Goal: Information Seeking & Learning: Compare options

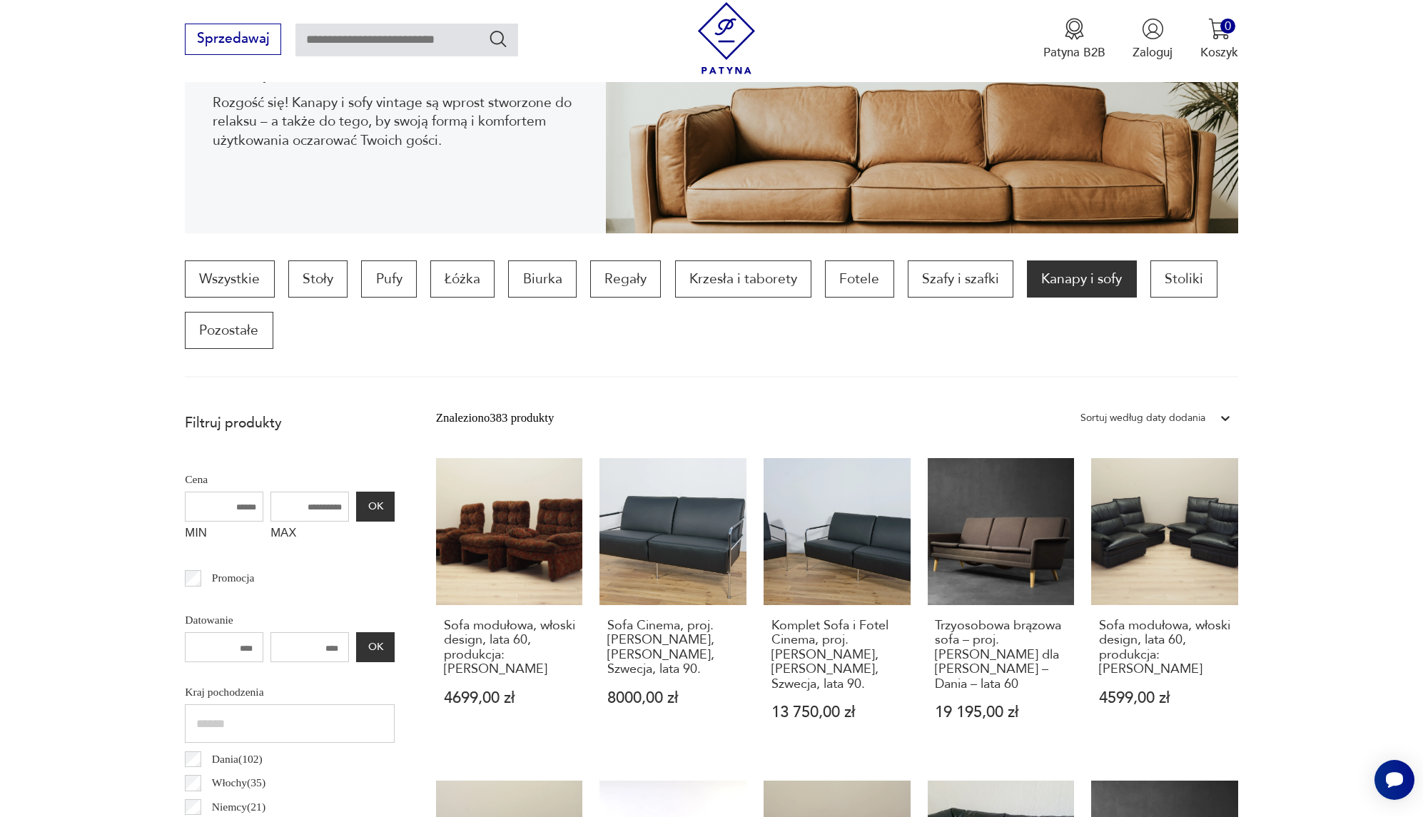
scroll to position [360, 0]
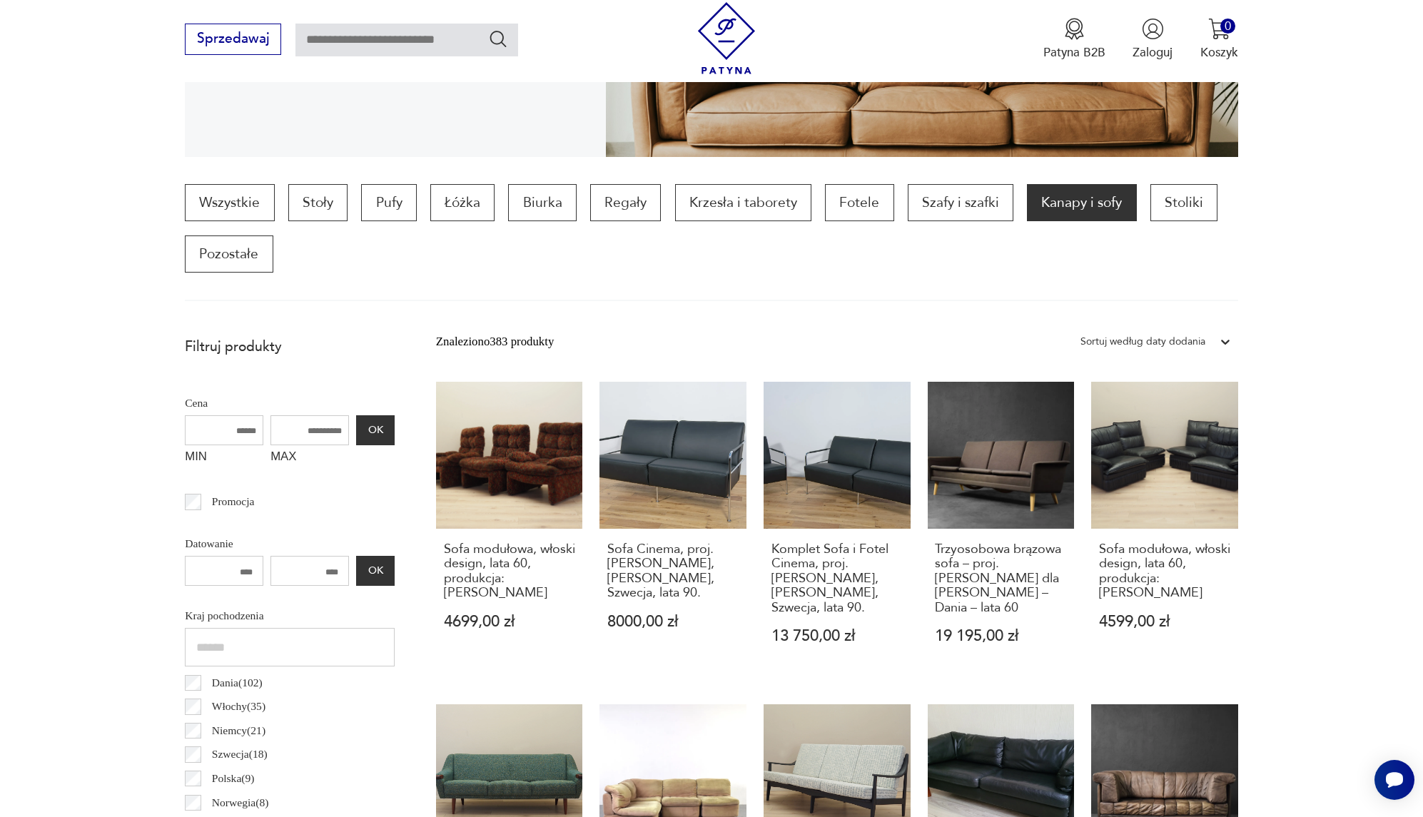
click at [279, 440] on input "MAX" at bounding box center [309, 430] width 78 height 30
click at [278, 437] on input "MAX" at bounding box center [309, 430] width 78 height 30
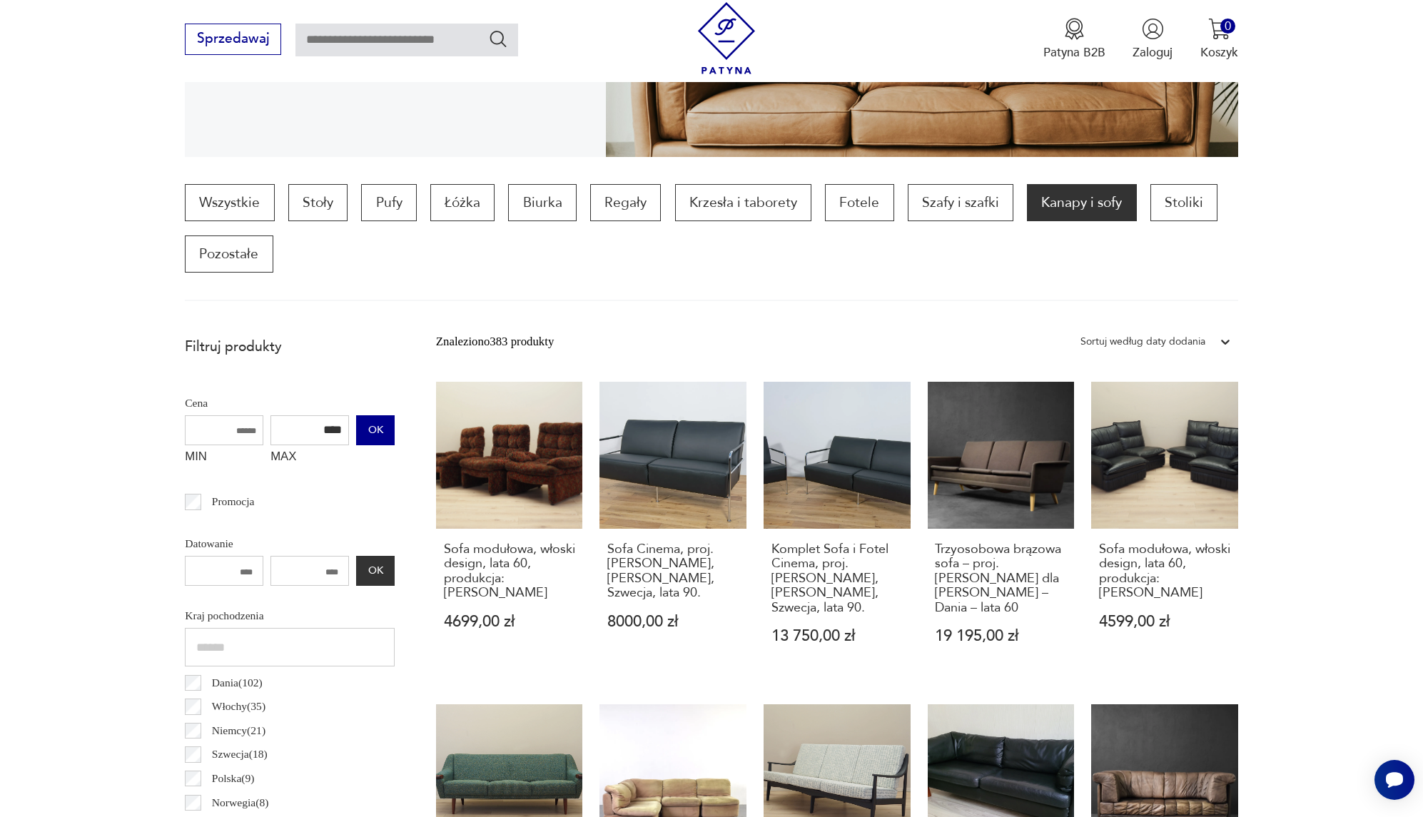
type input "****"
click at [356, 430] on button "OK" at bounding box center [375, 430] width 39 height 30
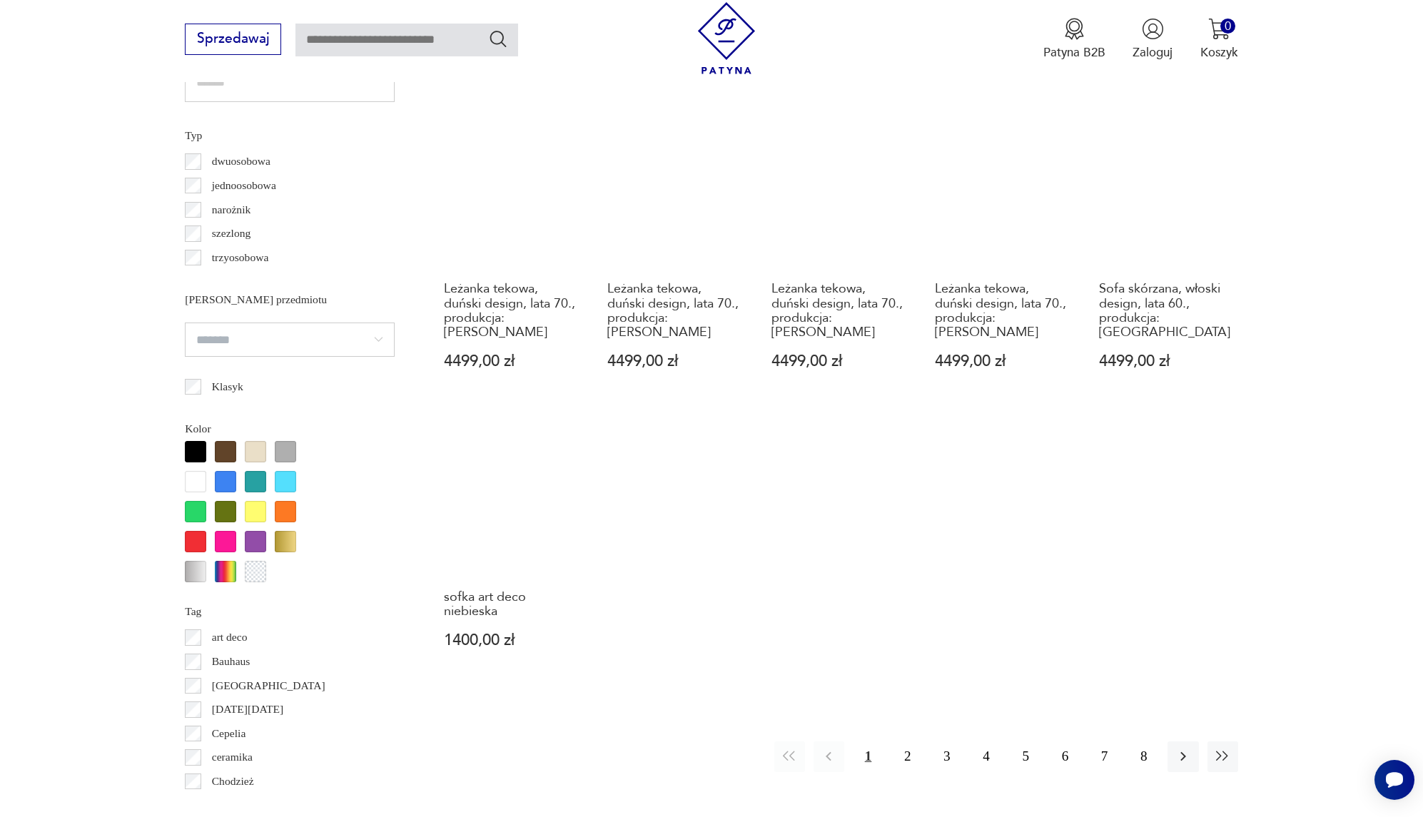
scroll to position [1403, 0]
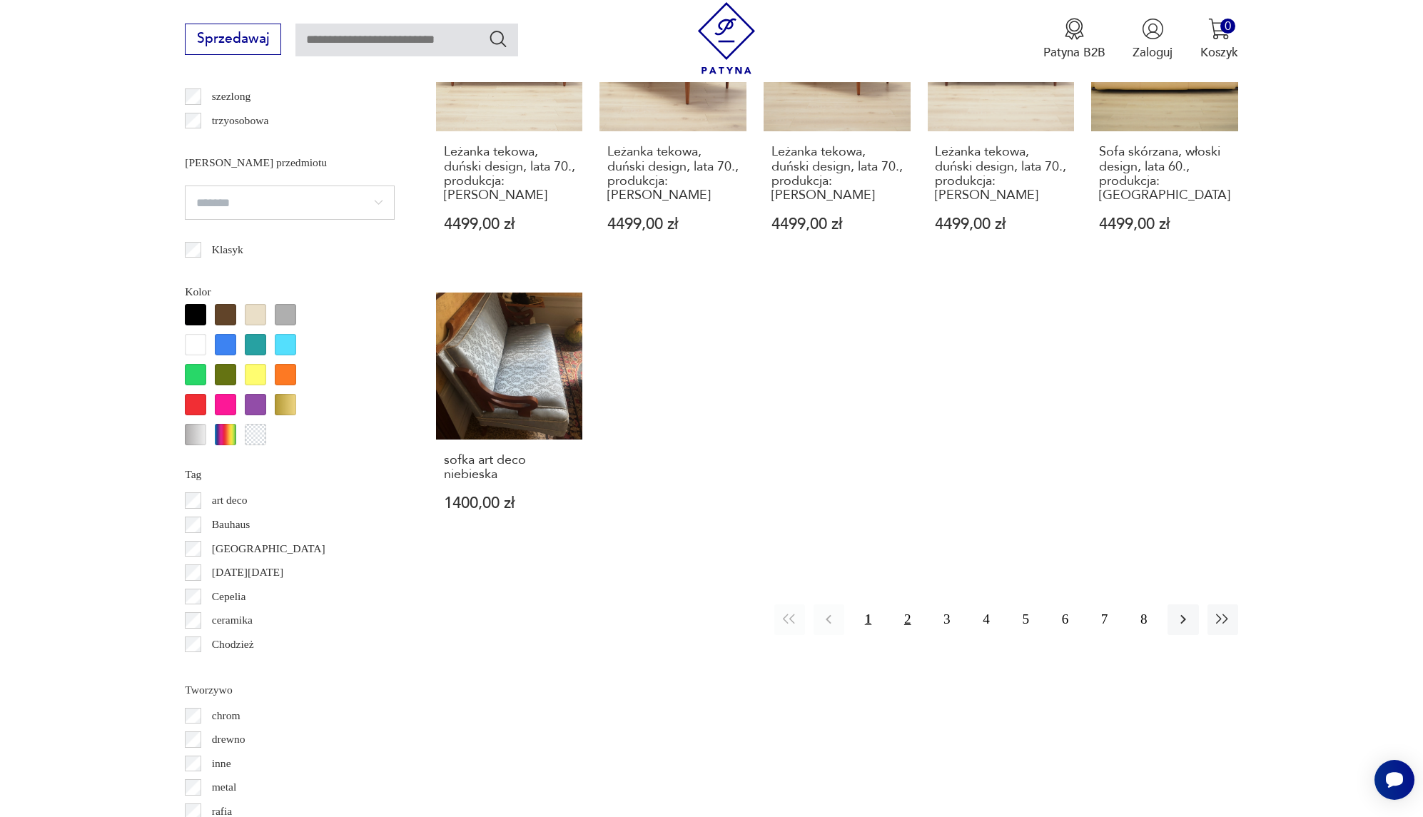
click at [913, 606] on button "2" at bounding box center [907, 619] width 31 height 31
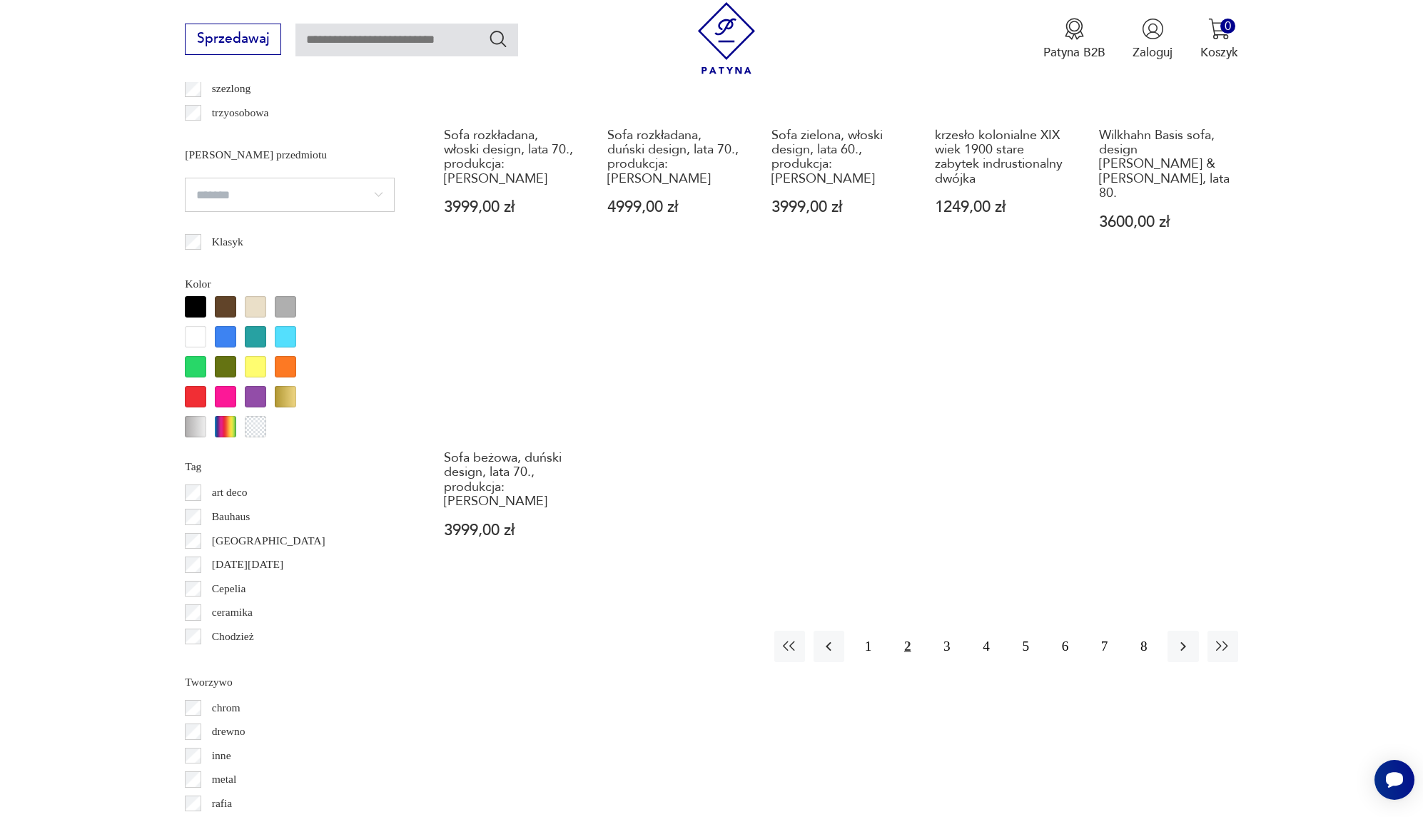
scroll to position [1484, 0]
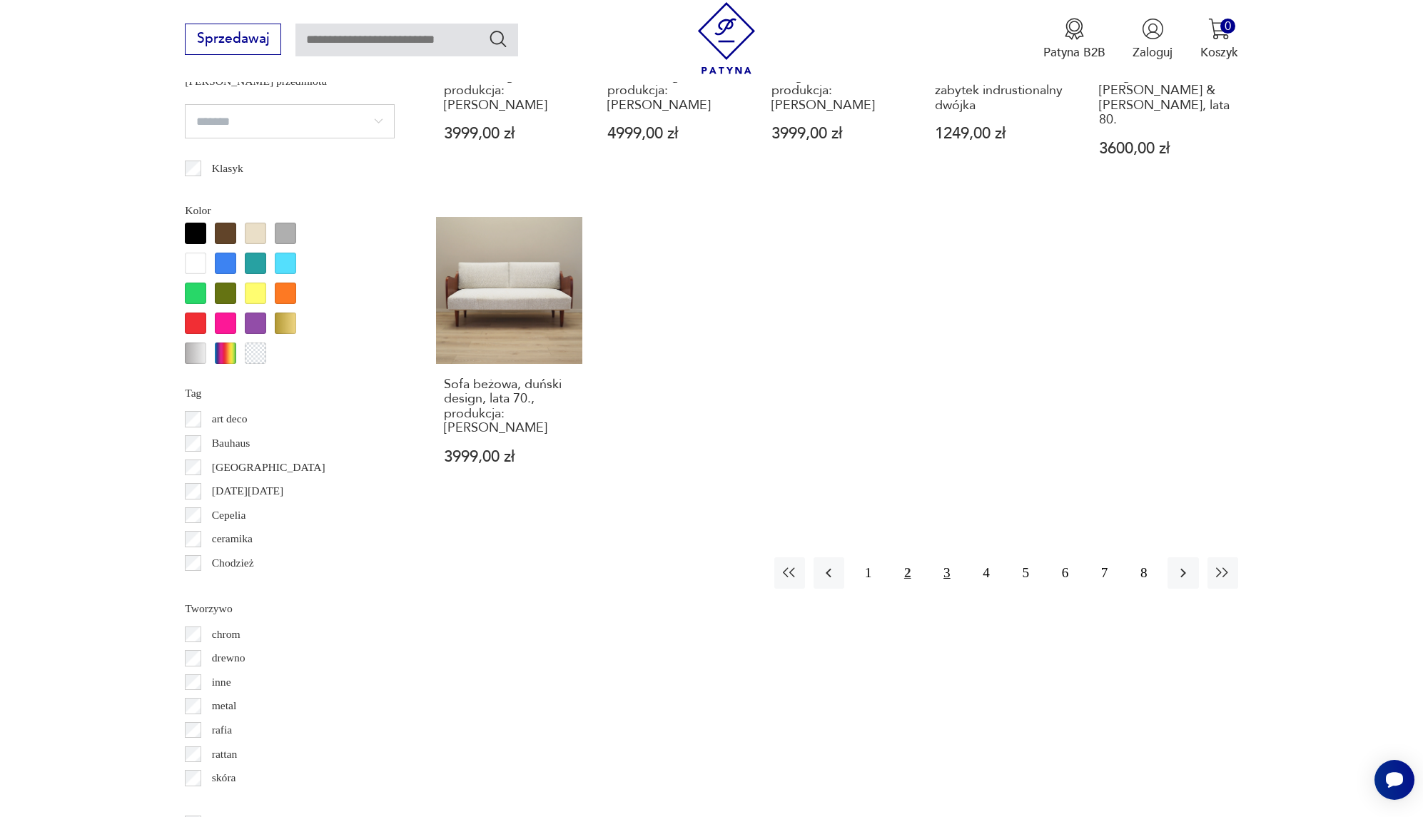
click at [953, 557] on button "3" at bounding box center [946, 572] width 31 height 31
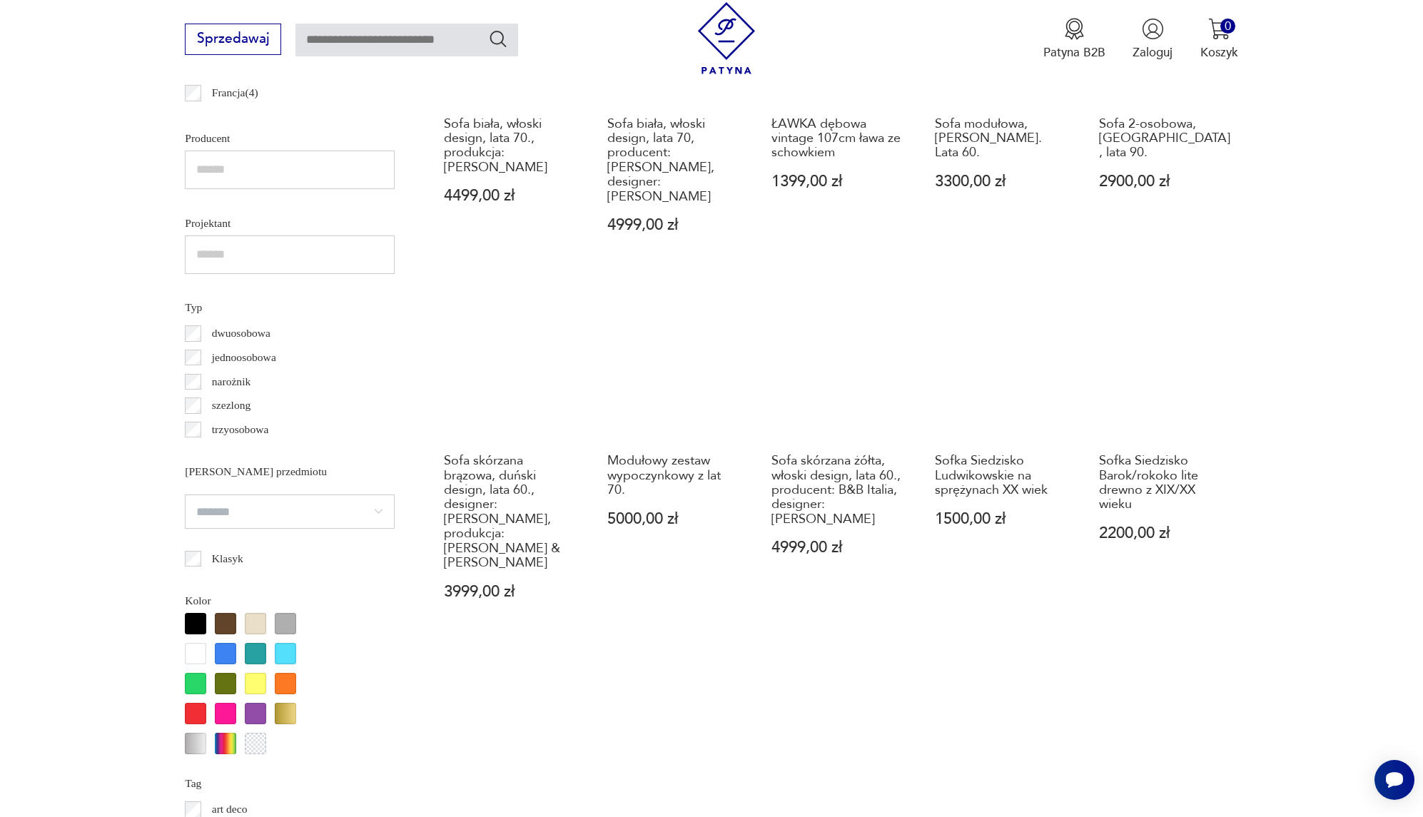
scroll to position [1495, 0]
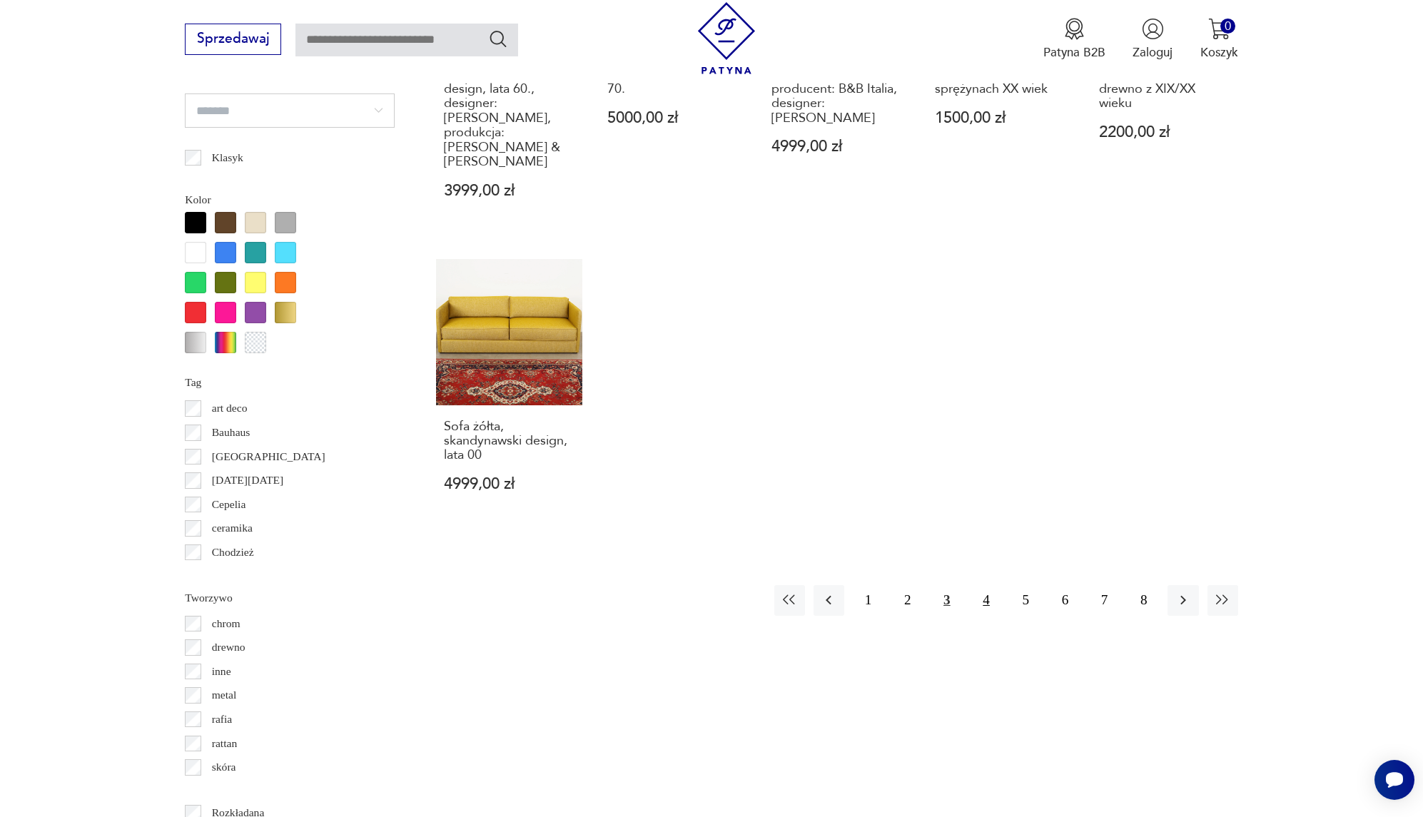
click at [990, 585] on button "4" at bounding box center [985, 600] width 31 height 31
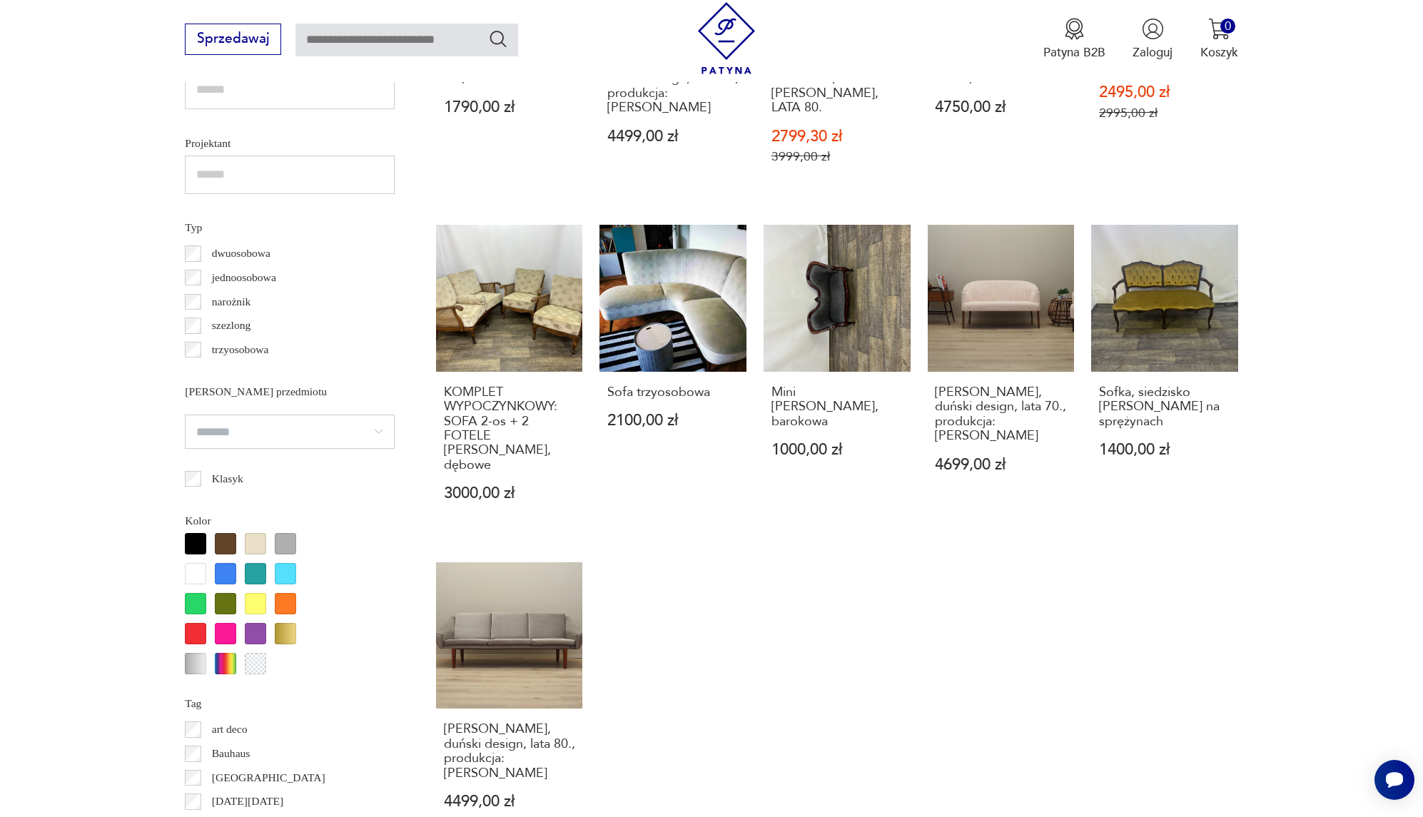
scroll to position [1568, 0]
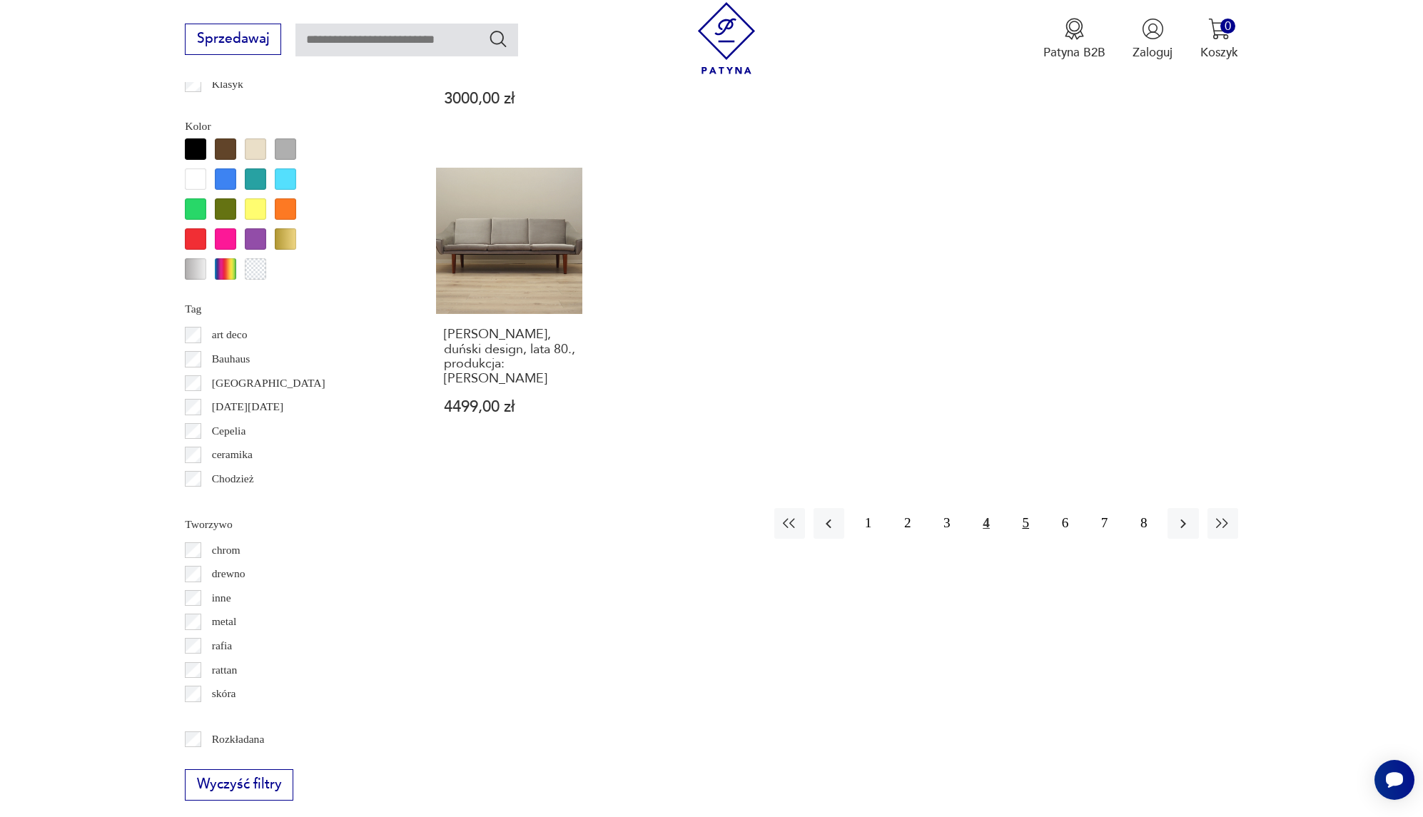
click at [1035, 508] on button "5" at bounding box center [1025, 523] width 31 height 31
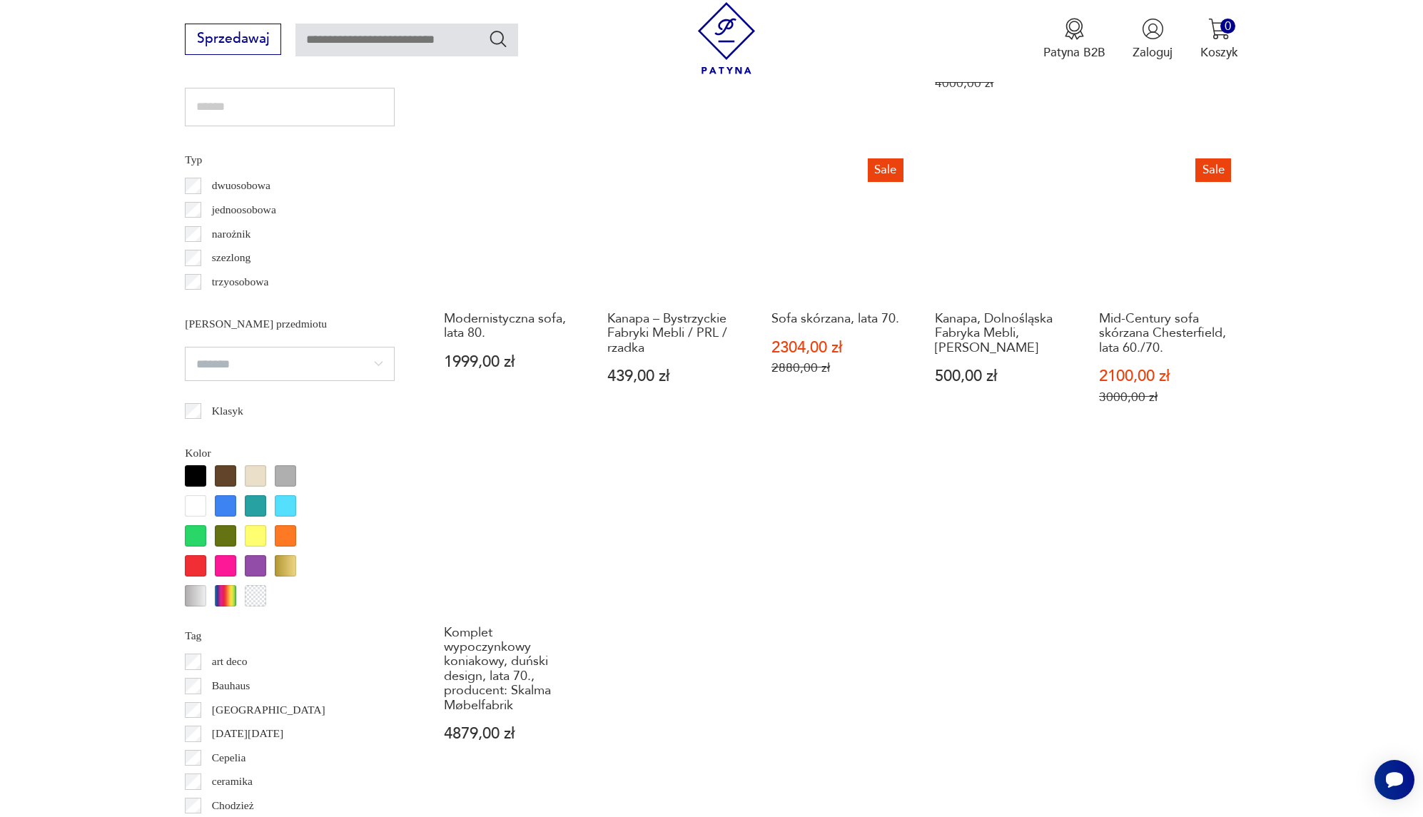
scroll to position [1406, 0]
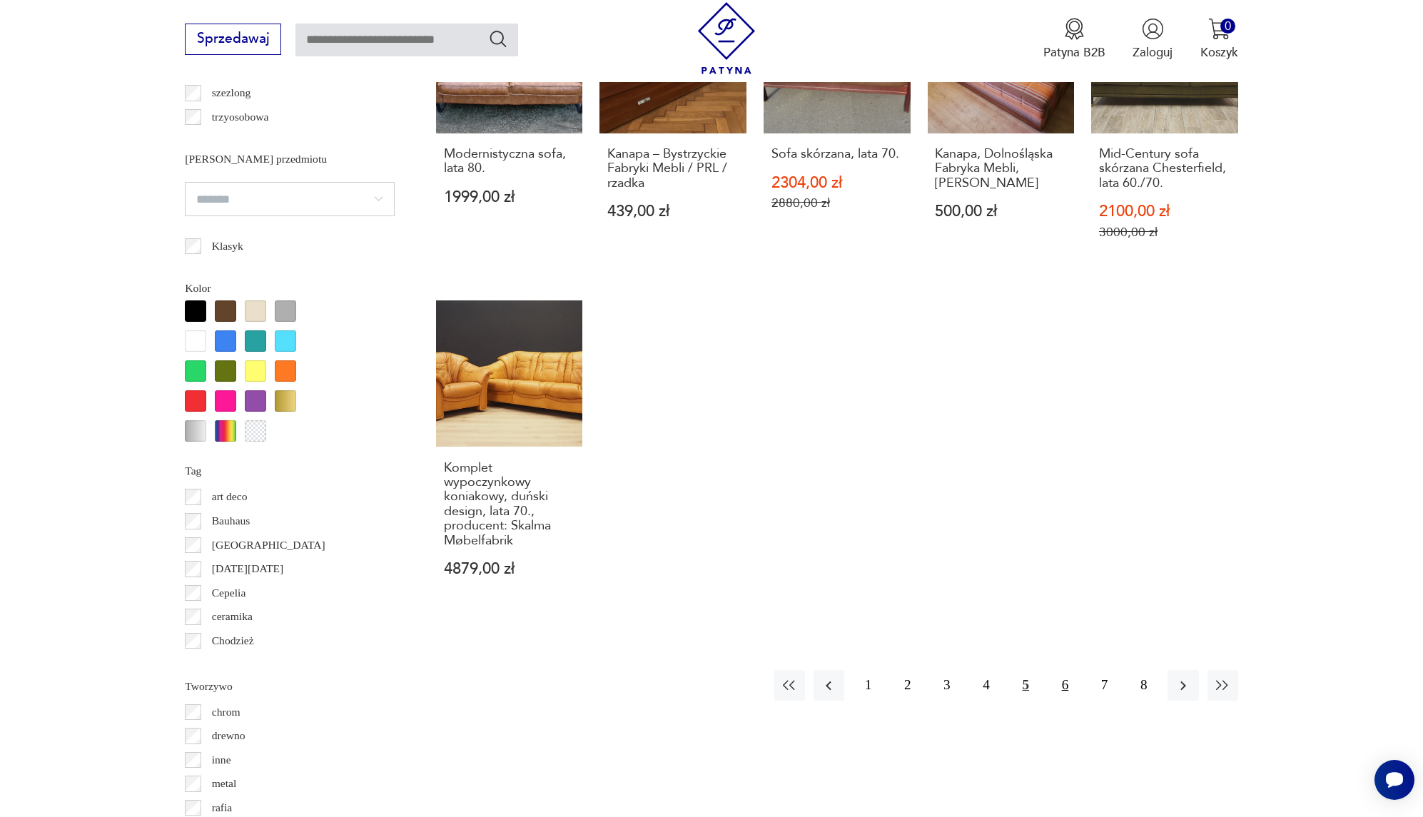
click at [1057, 670] on button "6" at bounding box center [1065, 685] width 31 height 31
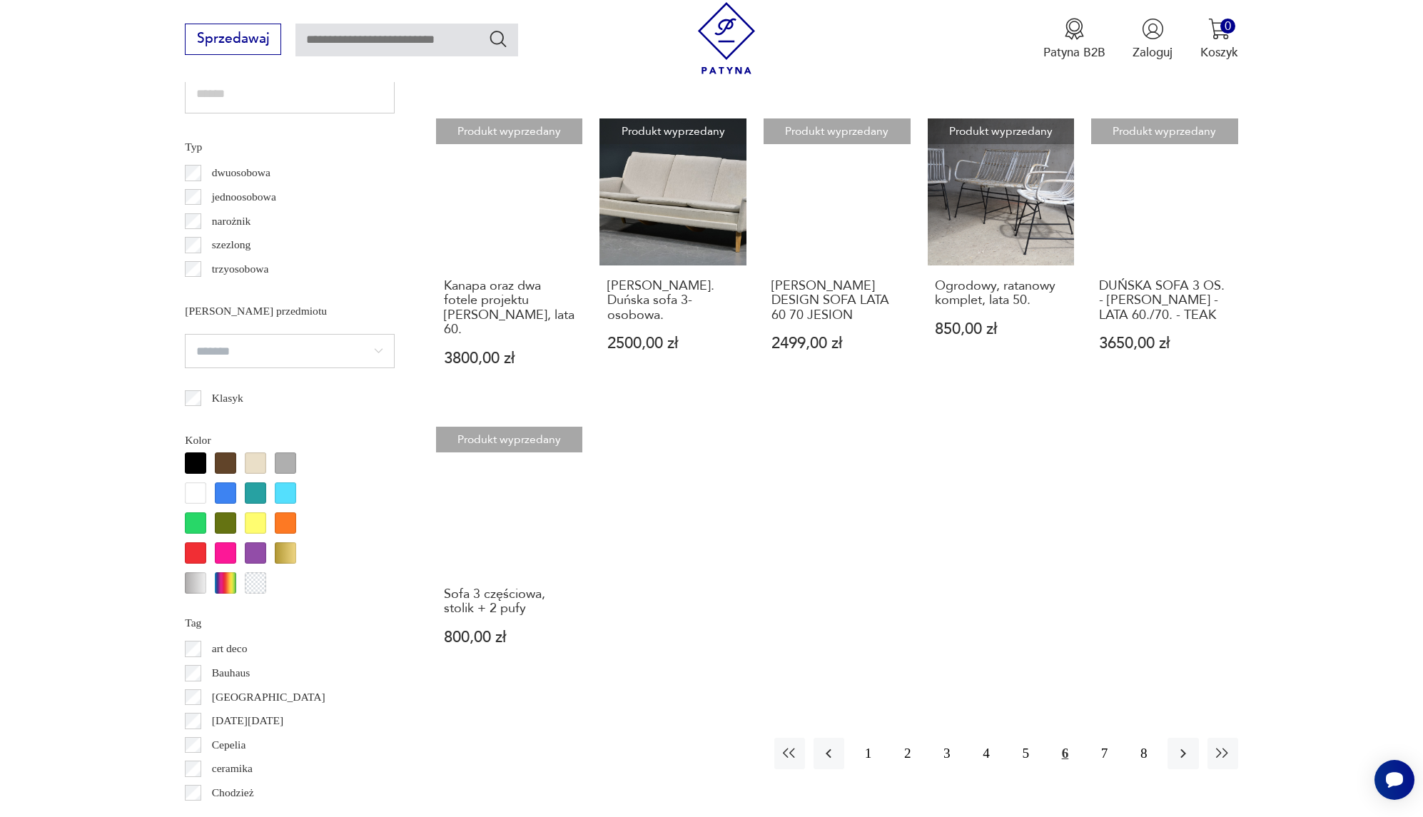
scroll to position [1327, 0]
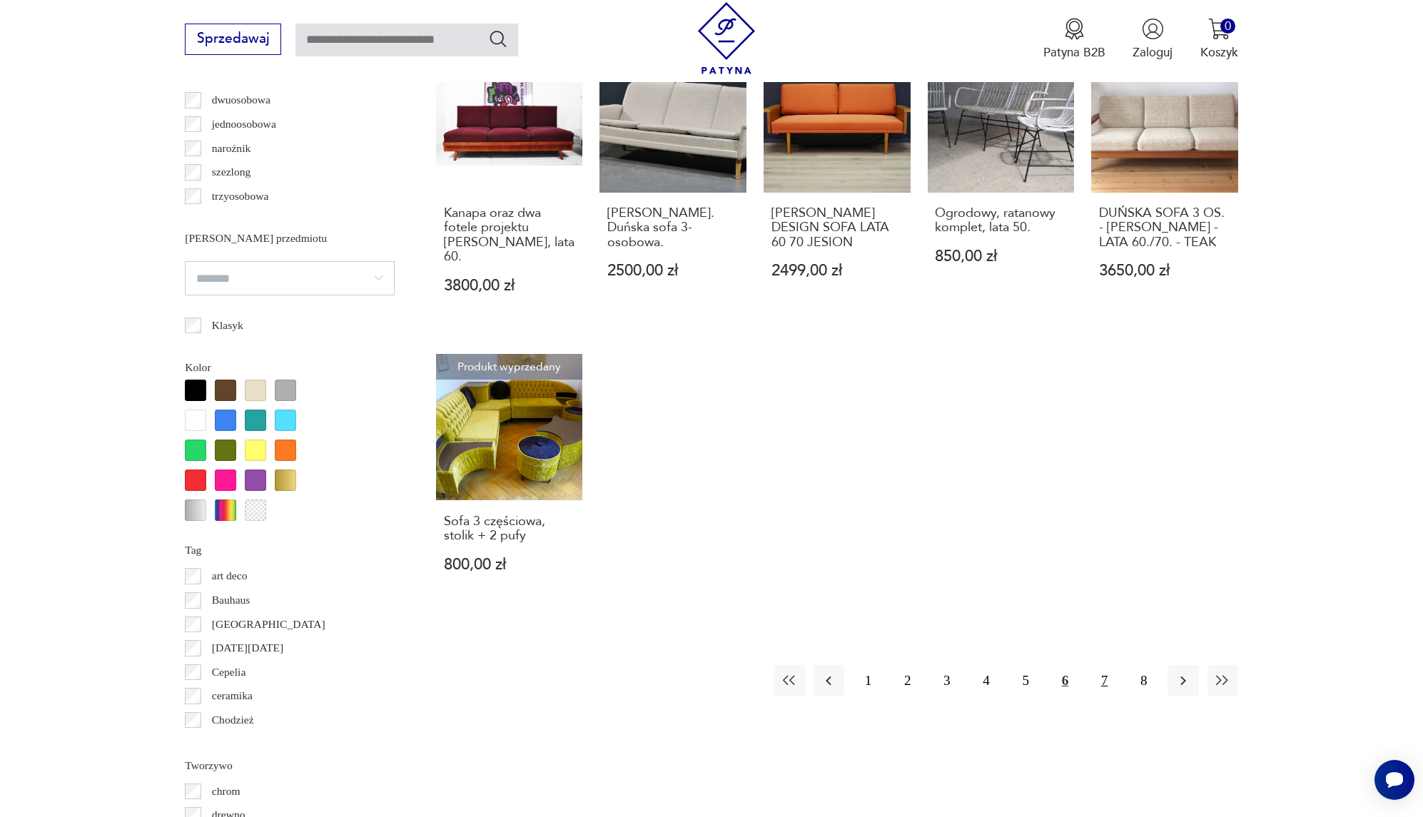
click at [1096, 665] on button "7" at bounding box center [1104, 680] width 31 height 31
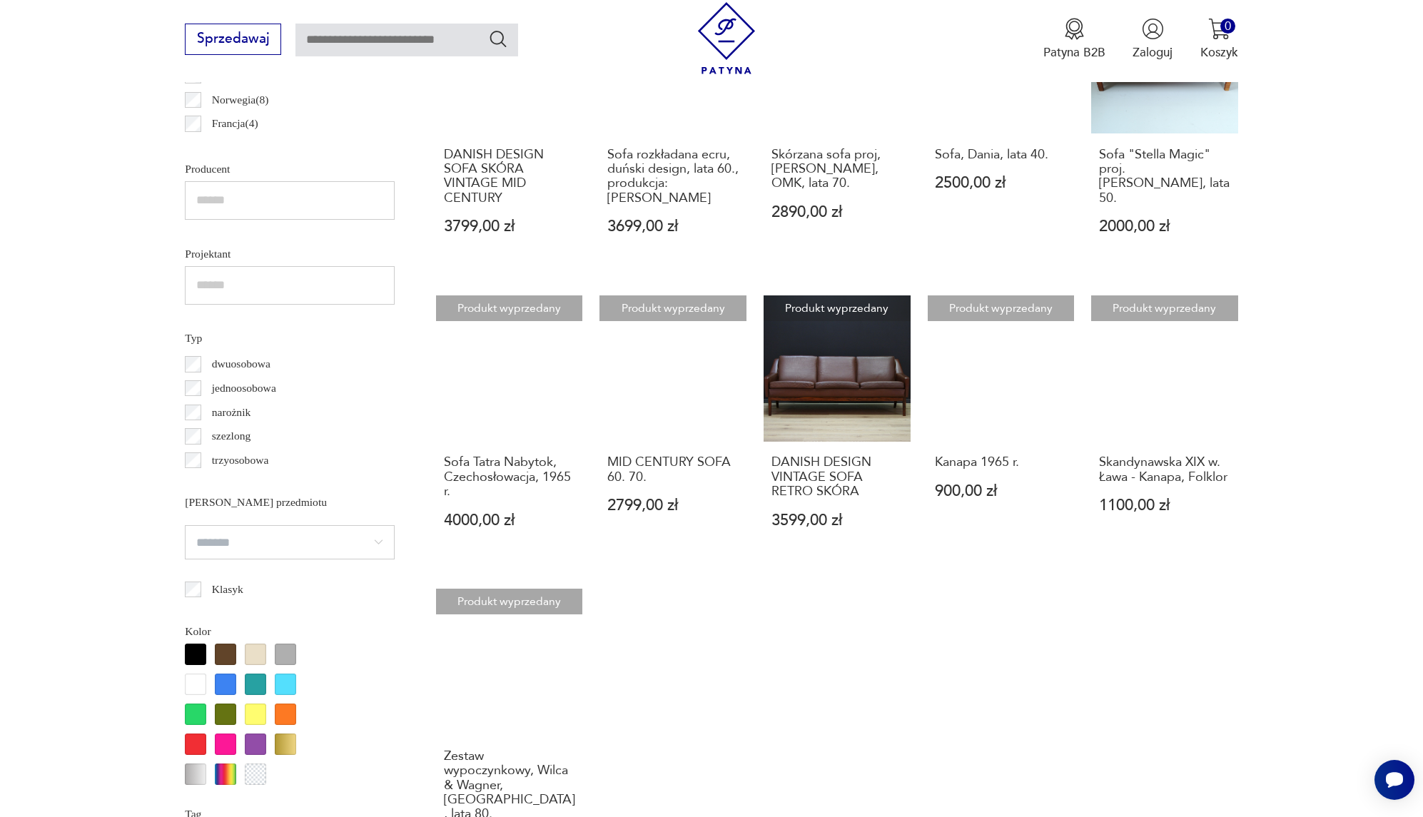
scroll to position [1379, 0]
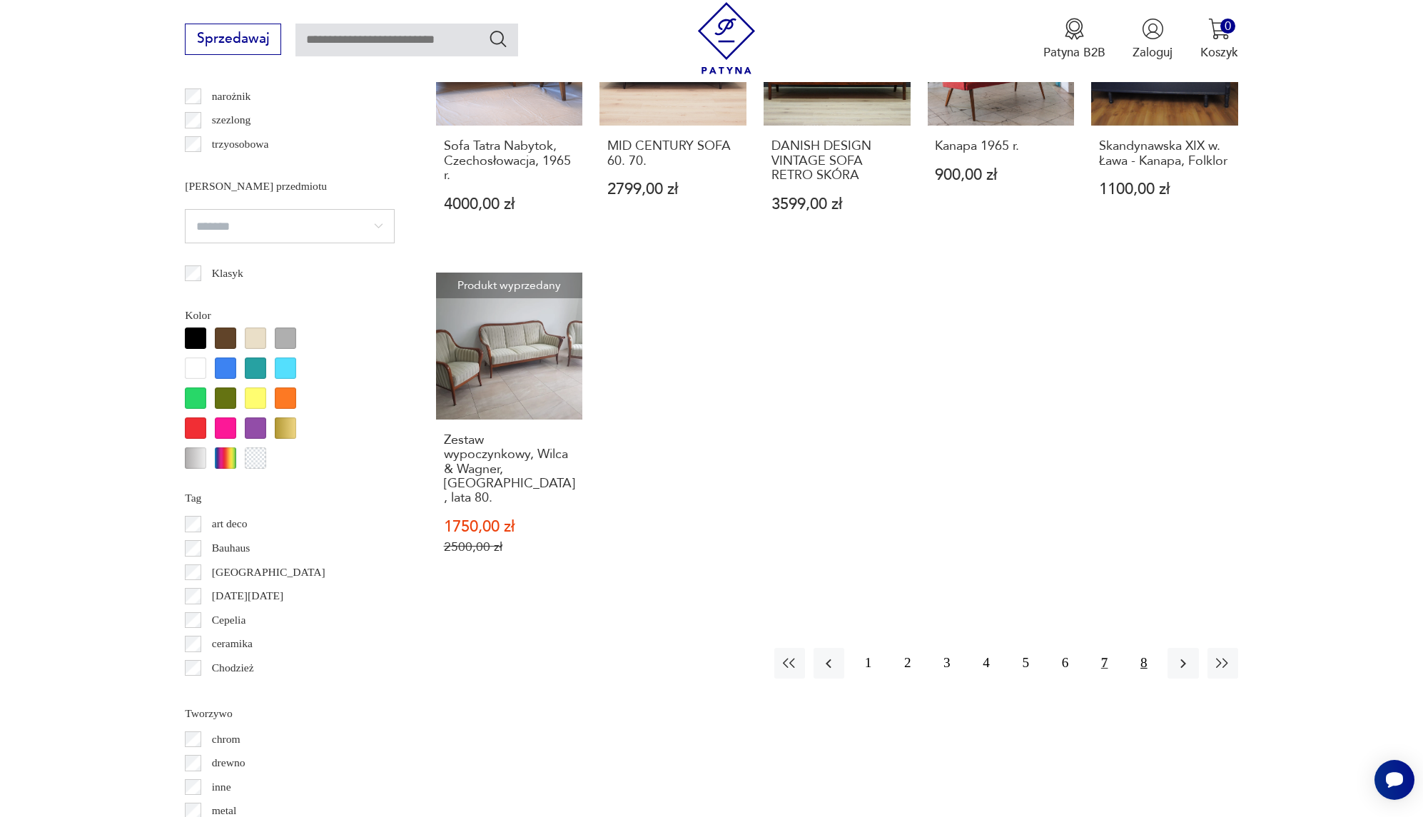
click at [1148, 648] on button "8" at bounding box center [1143, 663] width 31 height 31
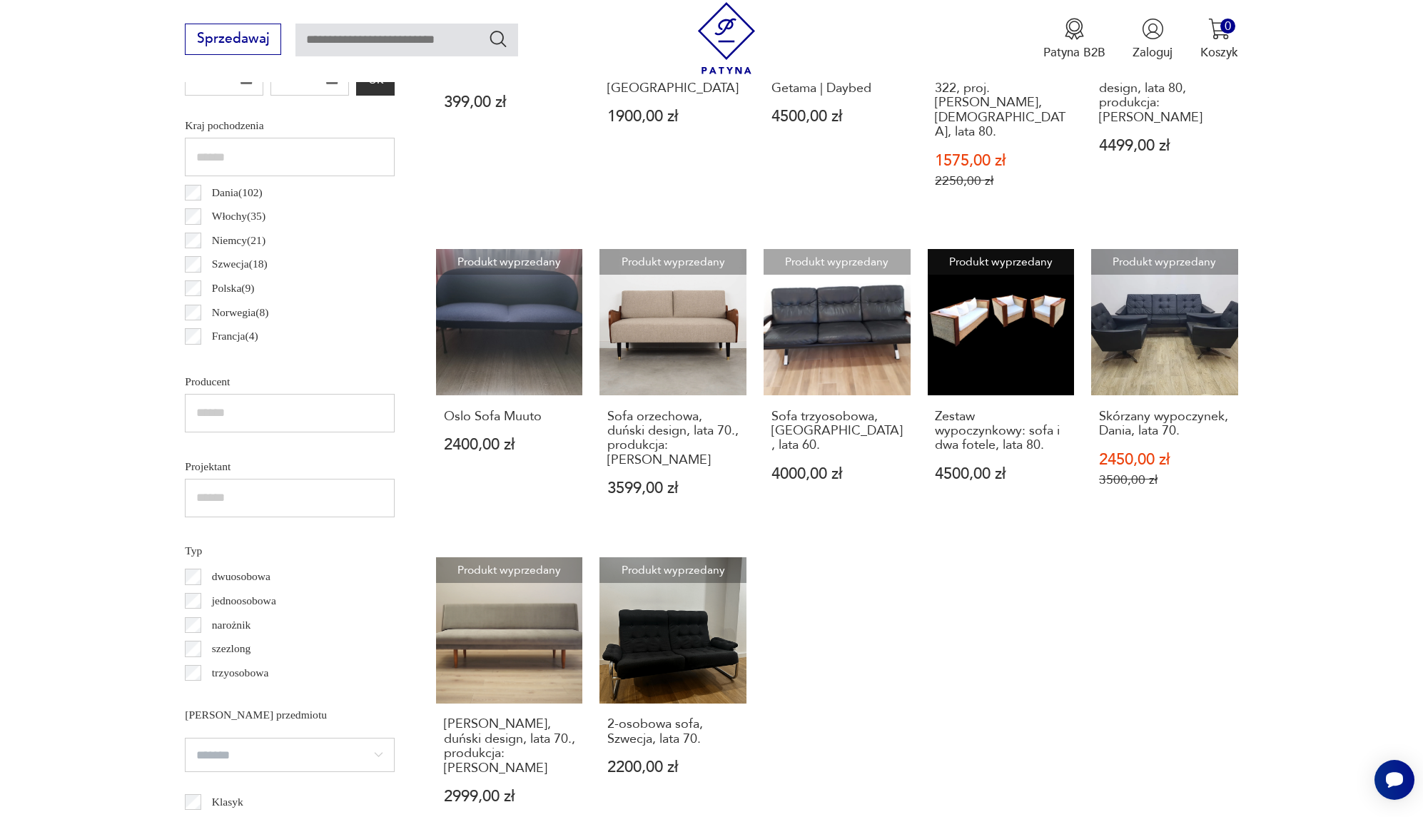
scroll to position [916, 0]
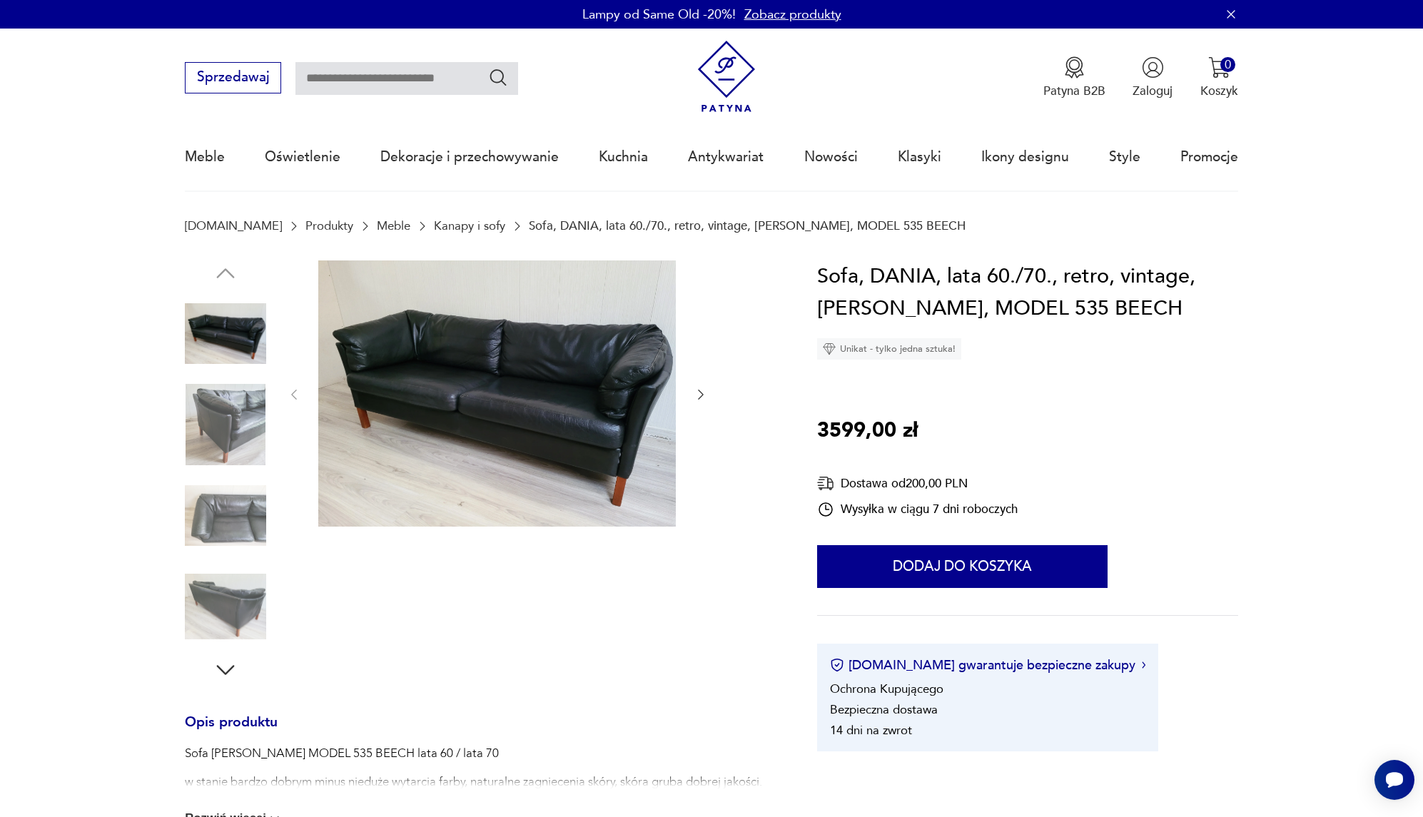
click at [699, 390] on icon "button" at bounding box center [701, 395] width 6 height 10
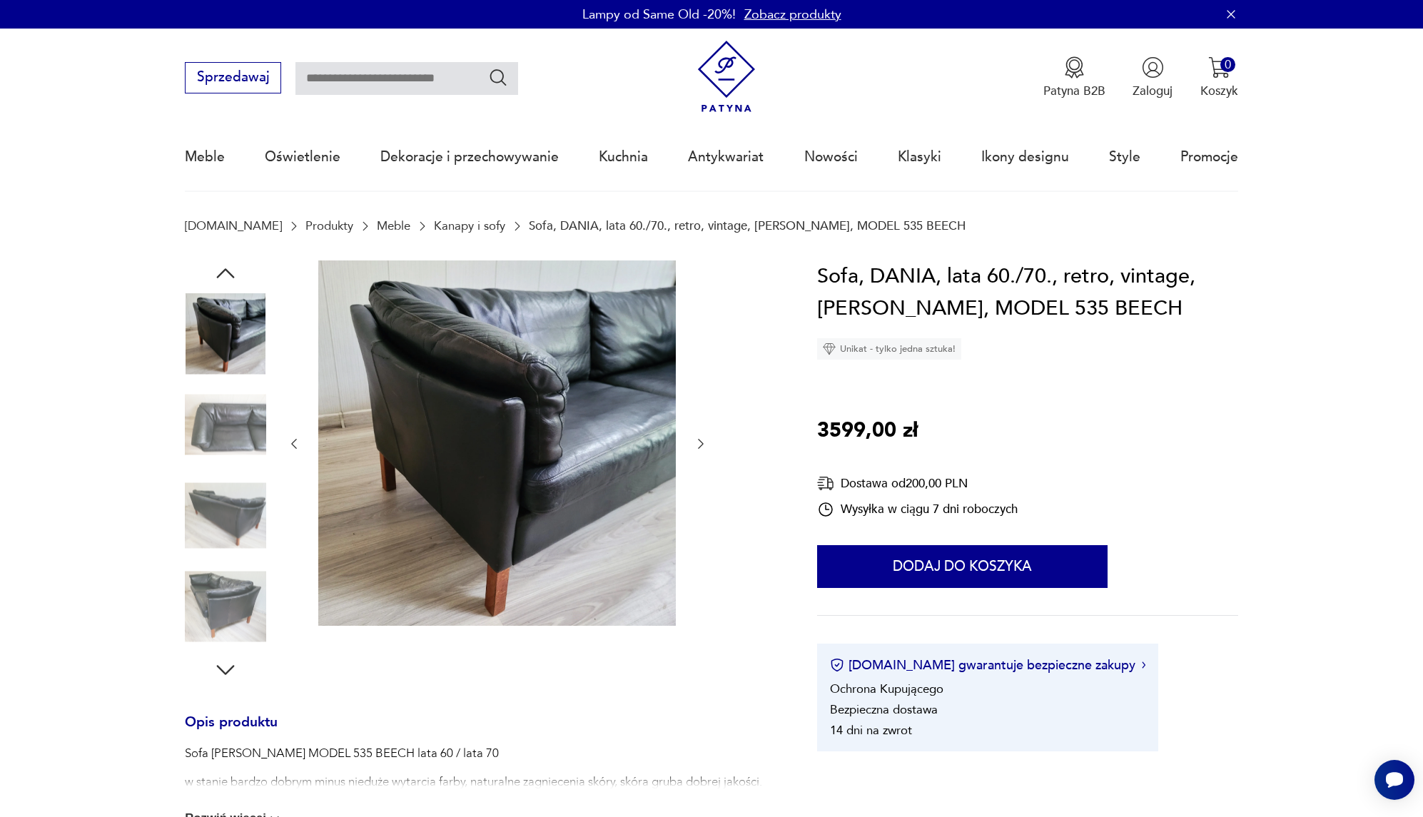
click at [699, 445] on icon "button" at bounding box center [701, 444] width 14 height 14
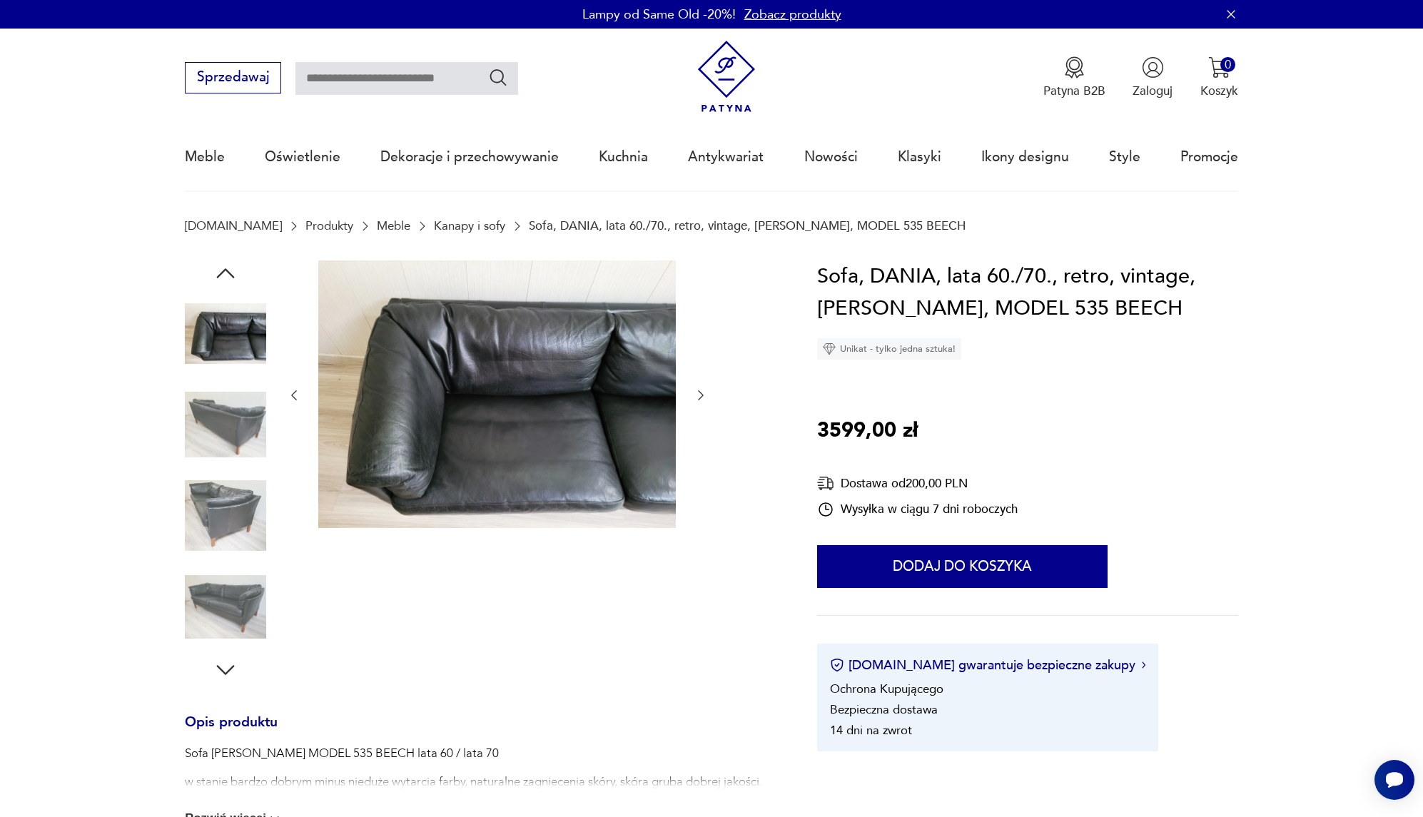
click at [705, 403] on button "button" at bounding box center [701, 395] width 14 height 17
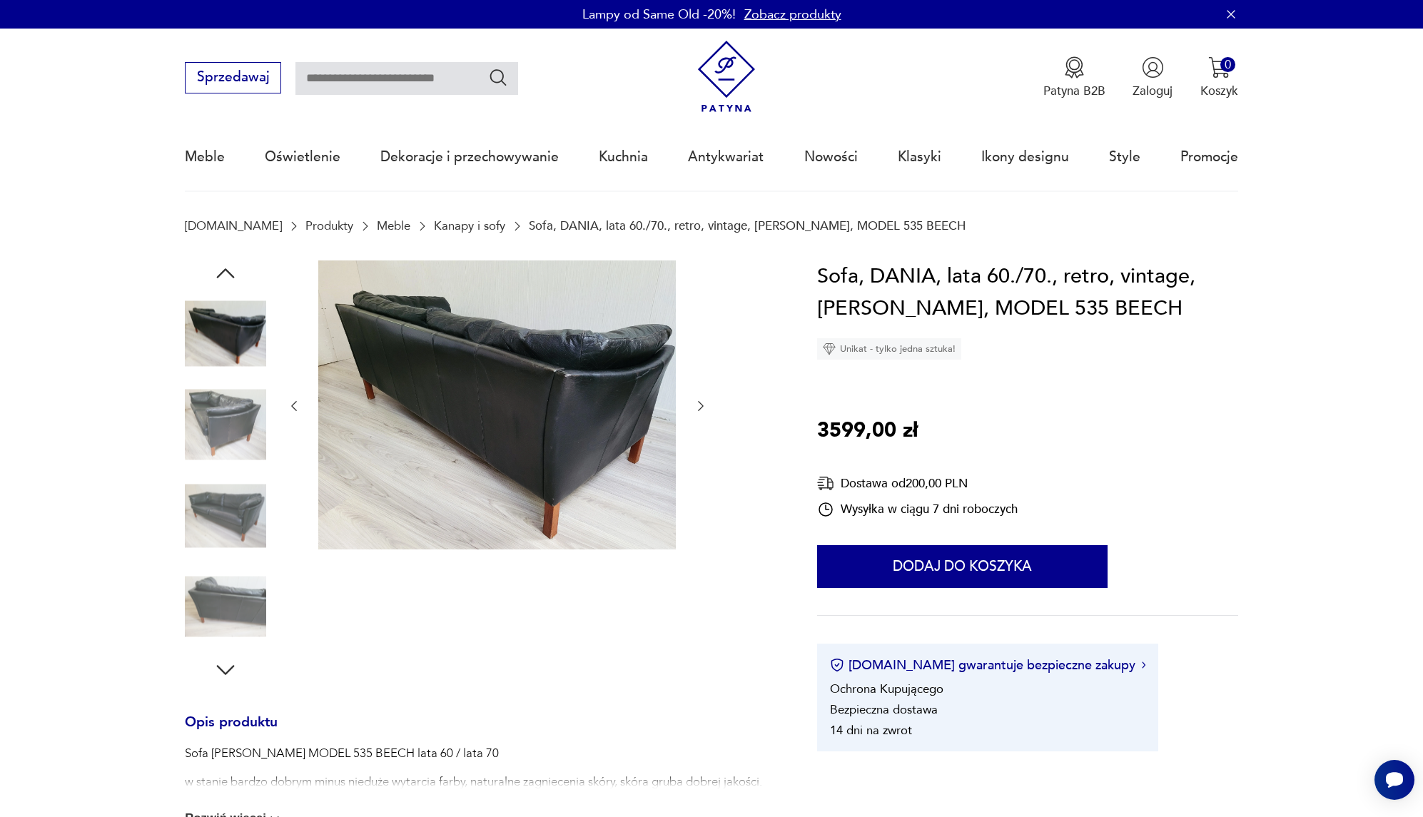
click at [705, 403] on icon "button" at bounding box center [701, 406] width 14 height 14
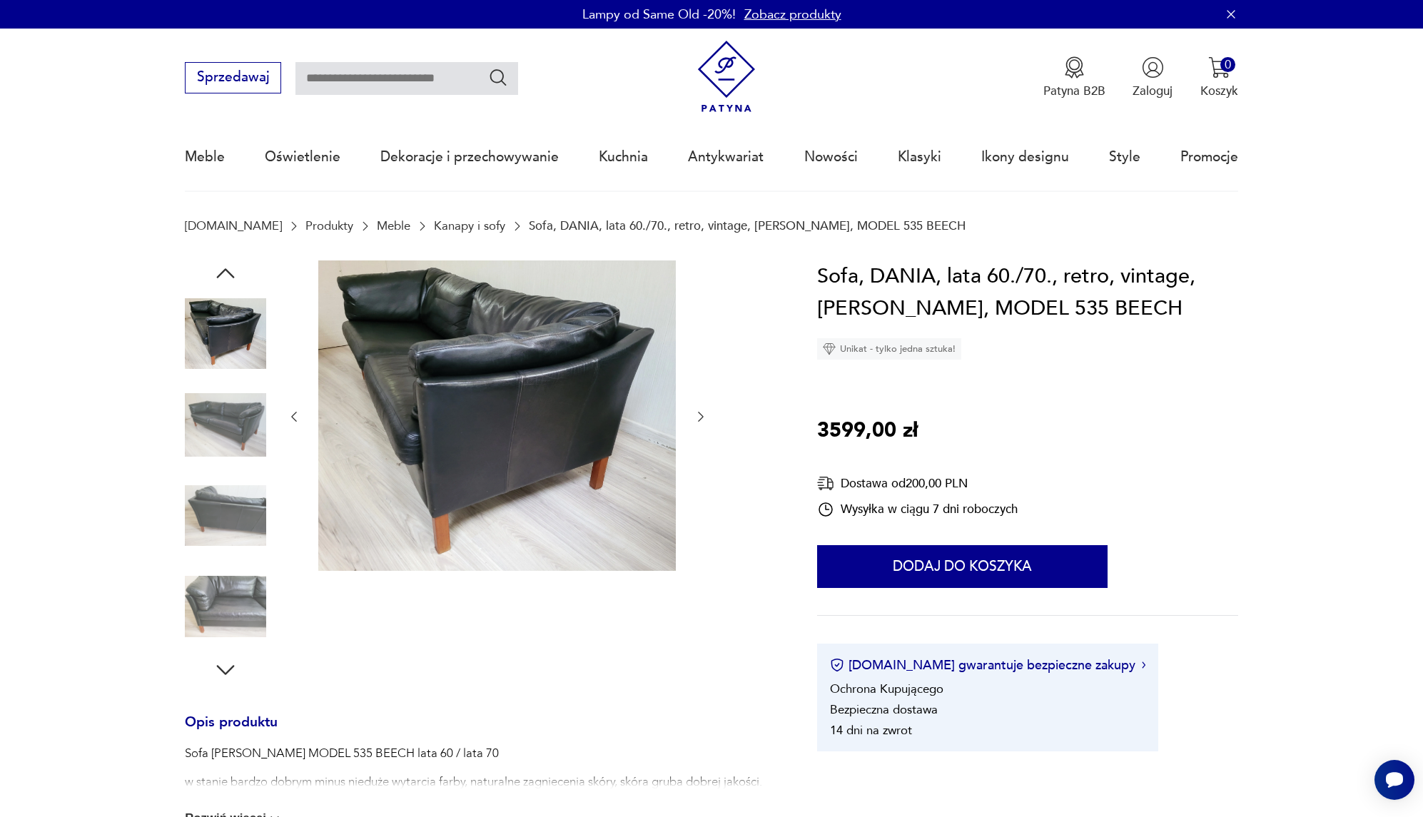
click at [705, 403] on div at bounding box center [497, 416] width 421 height 313
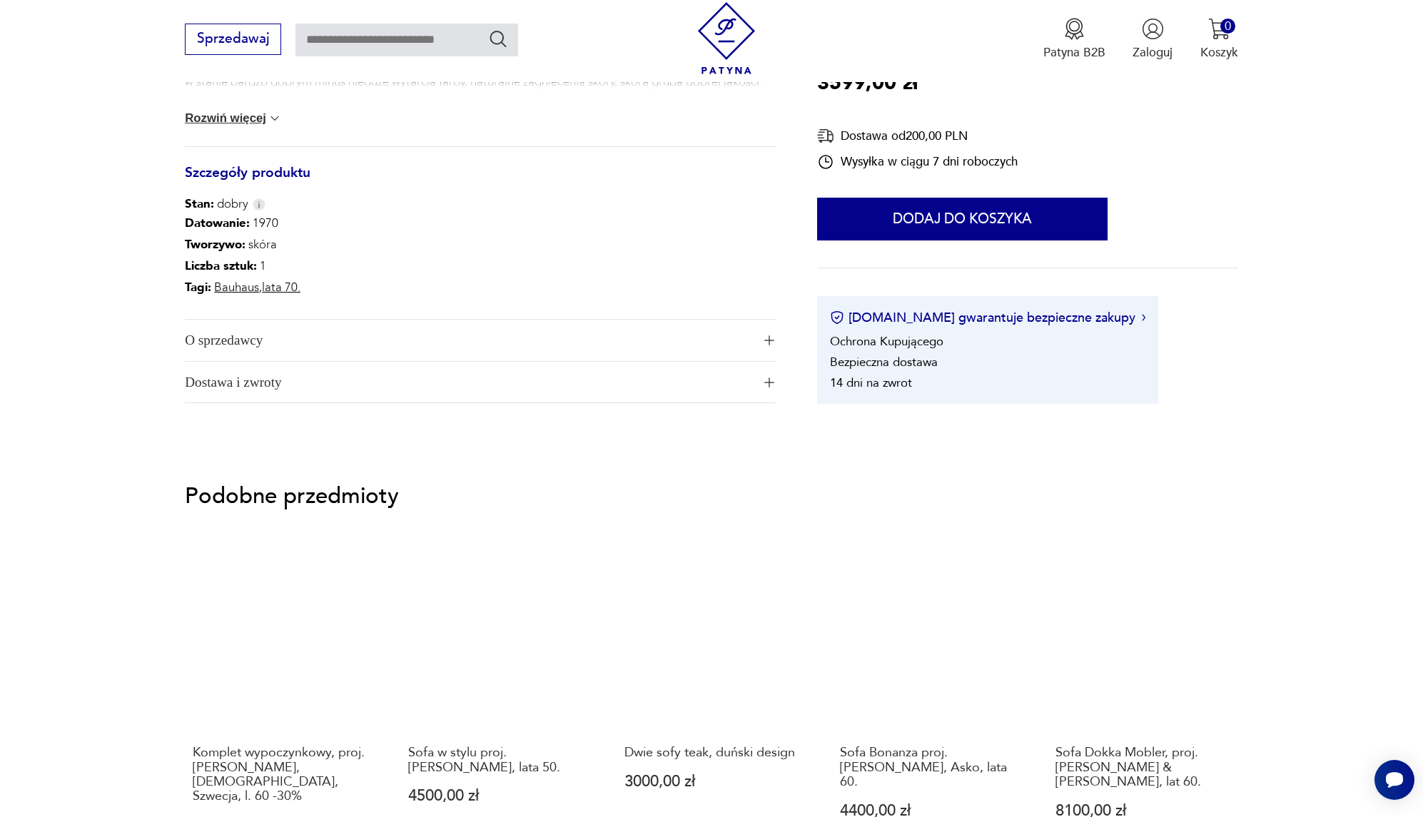
scroll to position [382, 0]
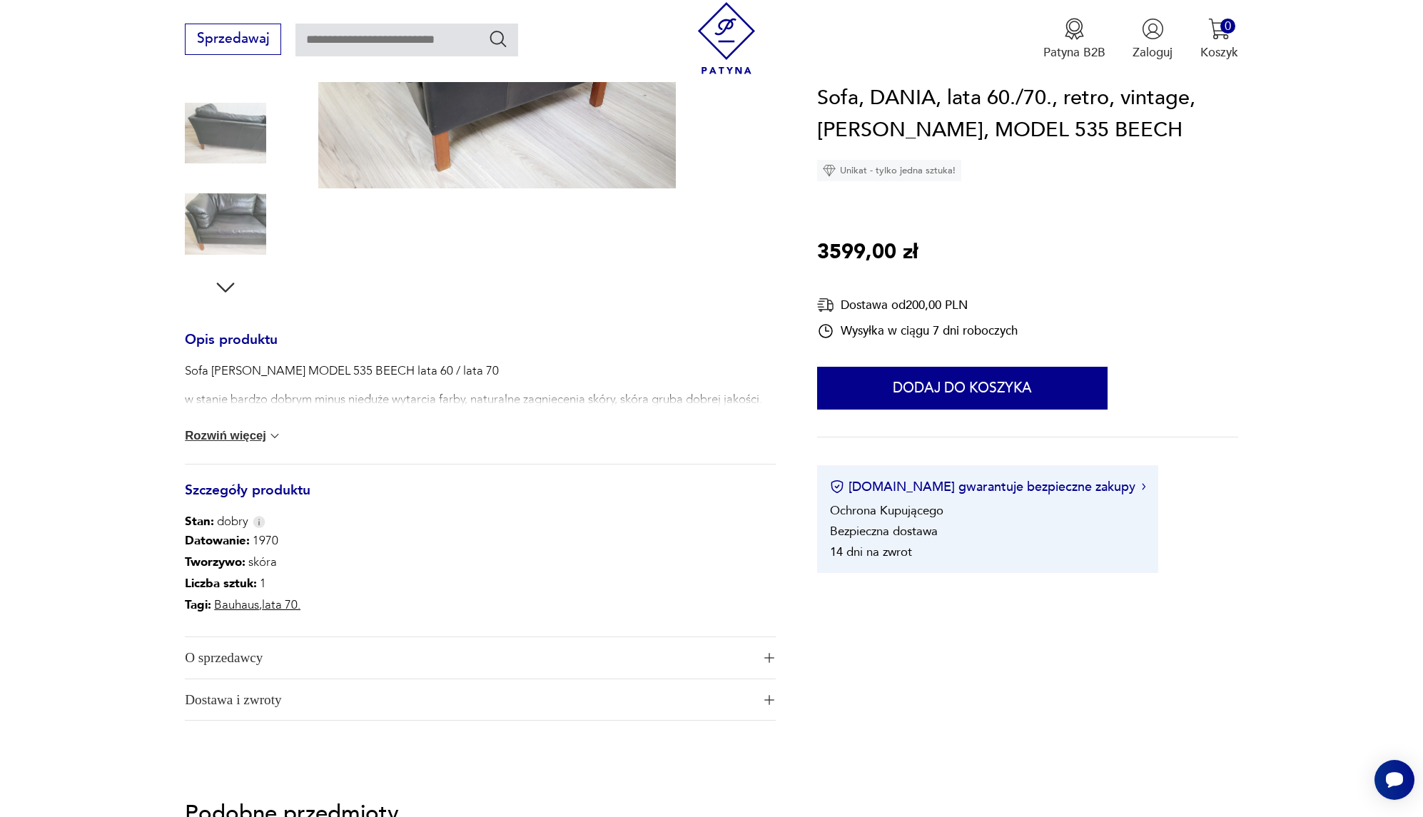
click at [268, 434] on img at bounding box center [275, 436] width 14 height 14
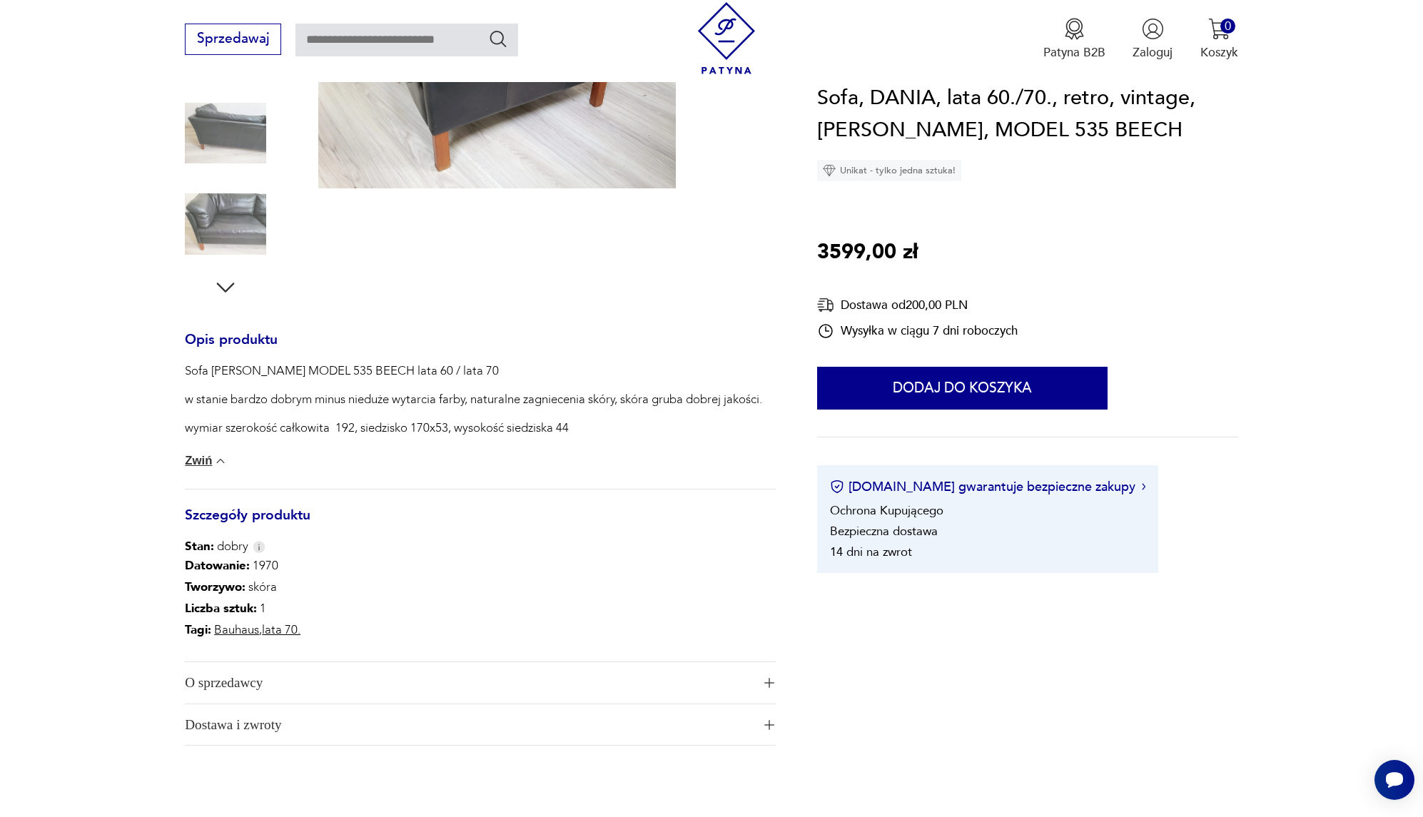
scroll to position [0, 0]
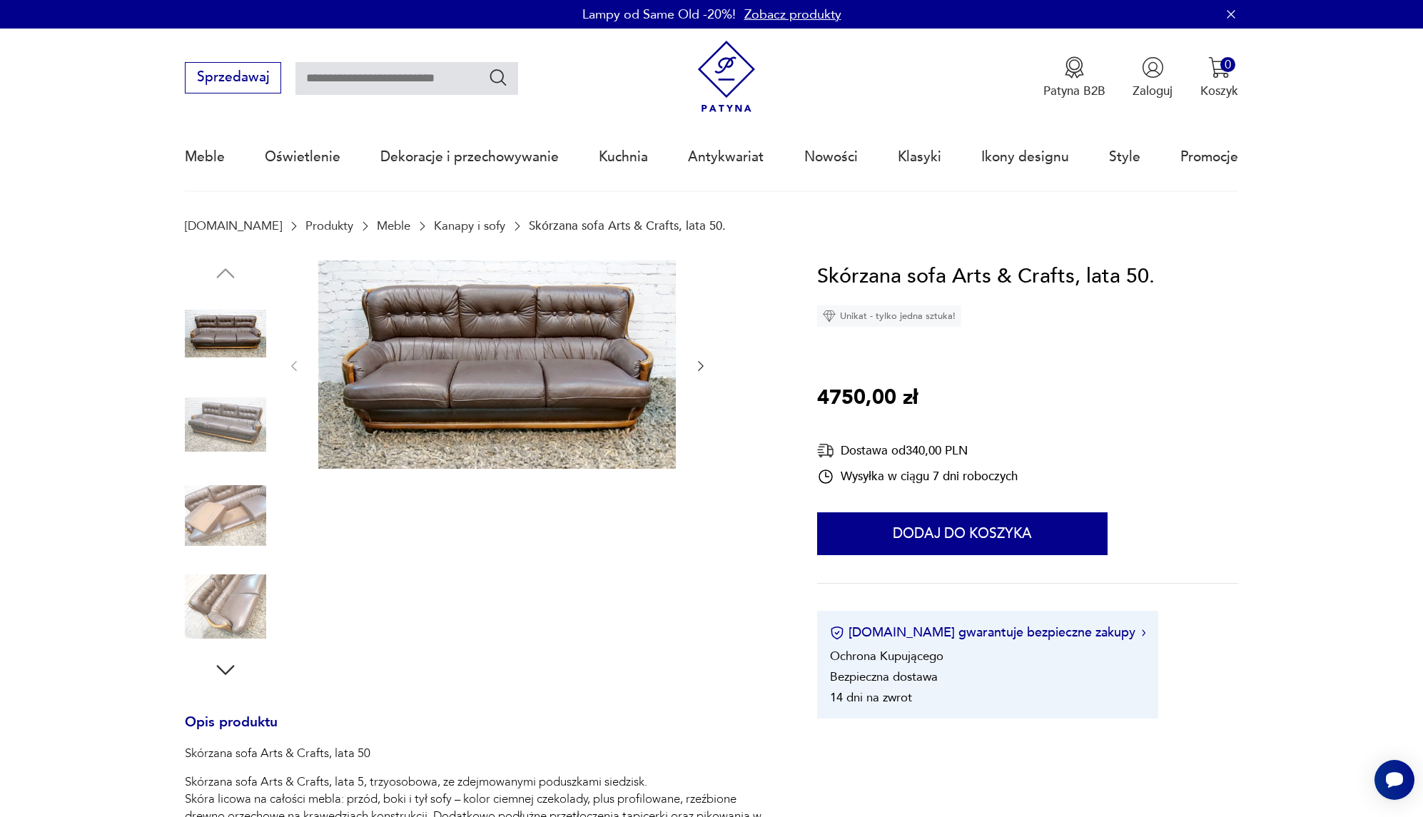
click at [699, 362] on icon "button" at bounding box center [701, 366] width 14 height 14
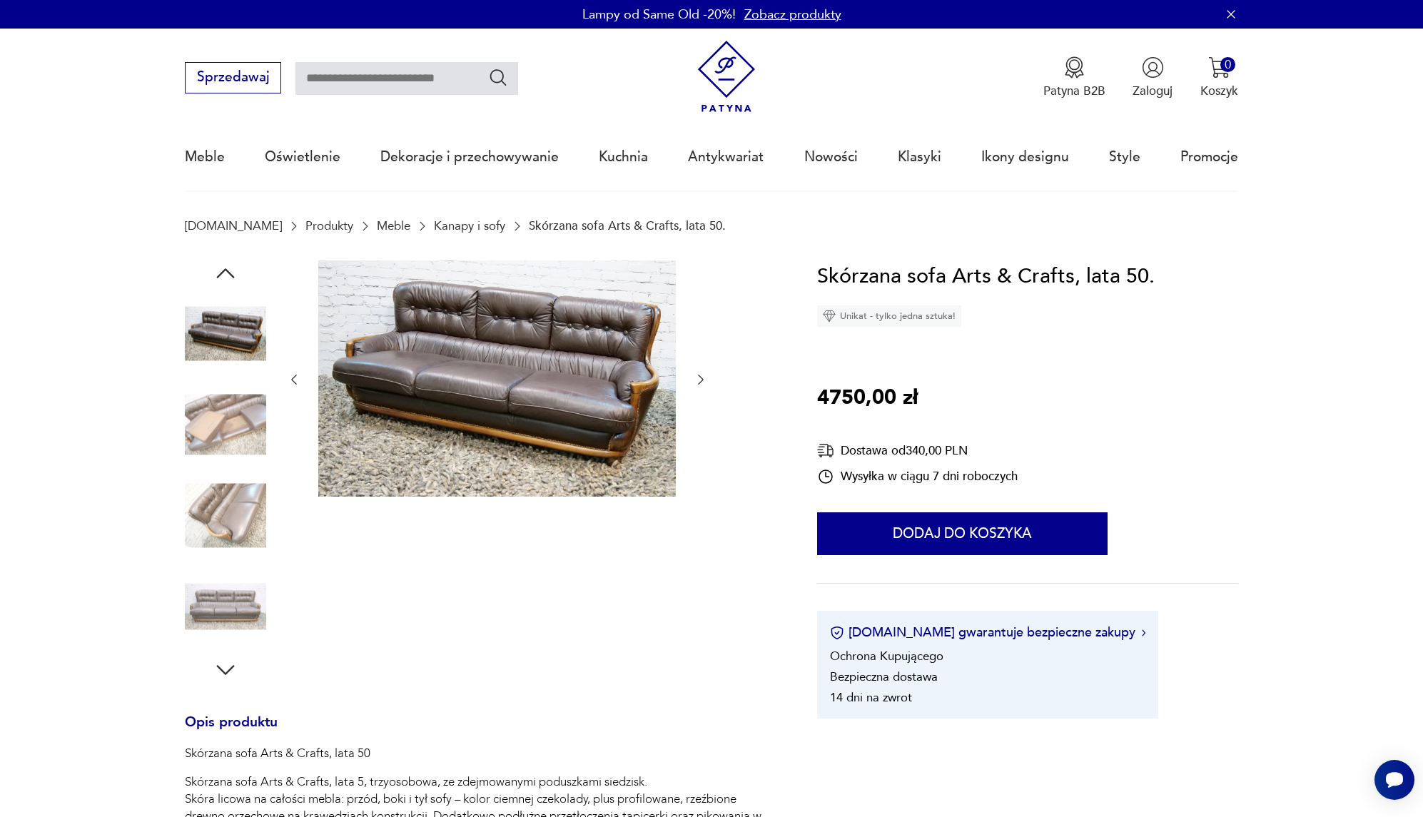
click at [699, 362] on div at bounding box center [497, 380] width 421 height 240
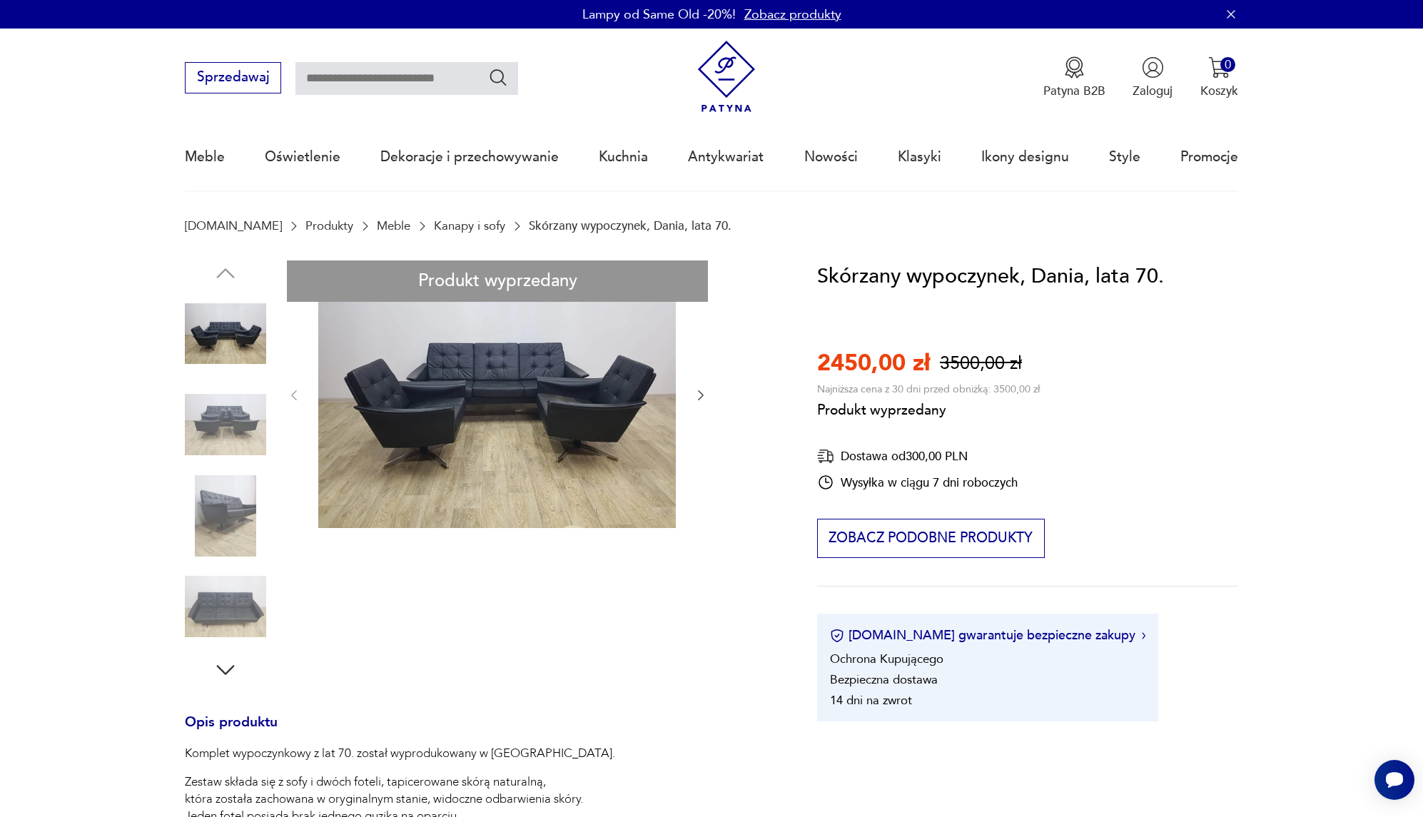
click at [701, 390] on div "Produkt wyprzedany Opis produktu Komplet wypoczynkowy z lat 70. został wyproduk…" at bounding box center [480, 770] width 591 height 1021
click at [699, 390] on div "Produkt wyprzedany Opis produktu Komplet wypoczynkowy z lat 70. został wyproduk…" at bounding box center [480, 770] width 591 height 1021
click at [699, 396] on div "Produkt wyprzedany Opis produktu Komplet wypoczynkowy z lat 70. został wyproduk…" at bounding box center [480, 770] width 591 height 1021
click at [701, 395] on div "Produkt wyprzedany Opis produktu Komplet wypoczynkowy z lat 70. został wyproduk…" at bounding box center [480, 770] width 591 height 1021
click at [233, 423] on div "Produkt wyprzedany Opis produktu Komplet wypoczynkowy z lat 70. został wyproduk…" at bounding box center [480, 770] width 591 height 1021
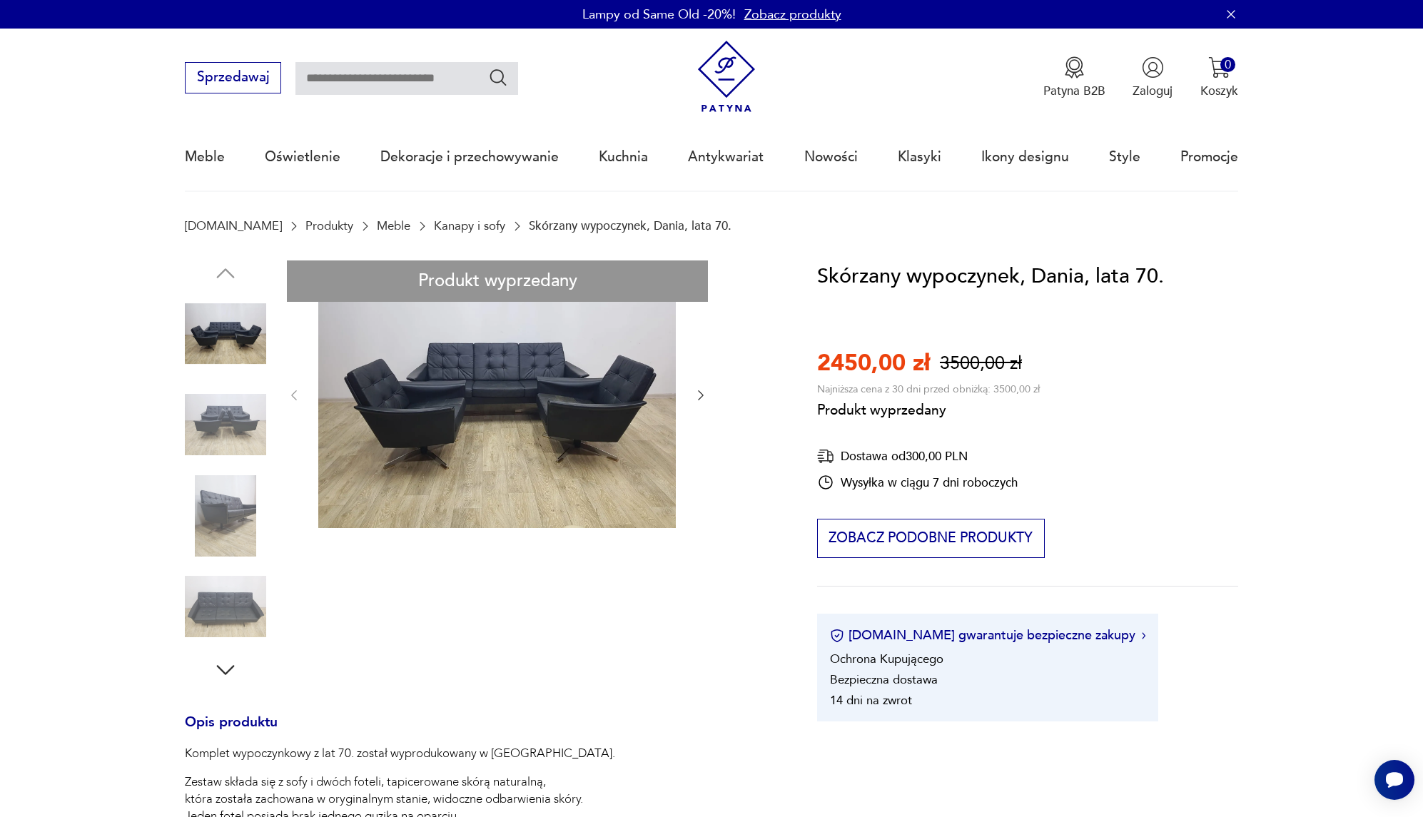
click at [215, 491] on div "Produkt wyprzedany Opis produktu Komplet wypoczynkowy z lat 70. został wyproduk…" at bounding box center [480, 770] width 591 height 1021
click at [216, 494] on div "Produkt wyprzedany Opis produktu Komplet wypoczynkowy z lat 70. został wyproduk…" at bounding box center [480, 770] width 591 height 1021
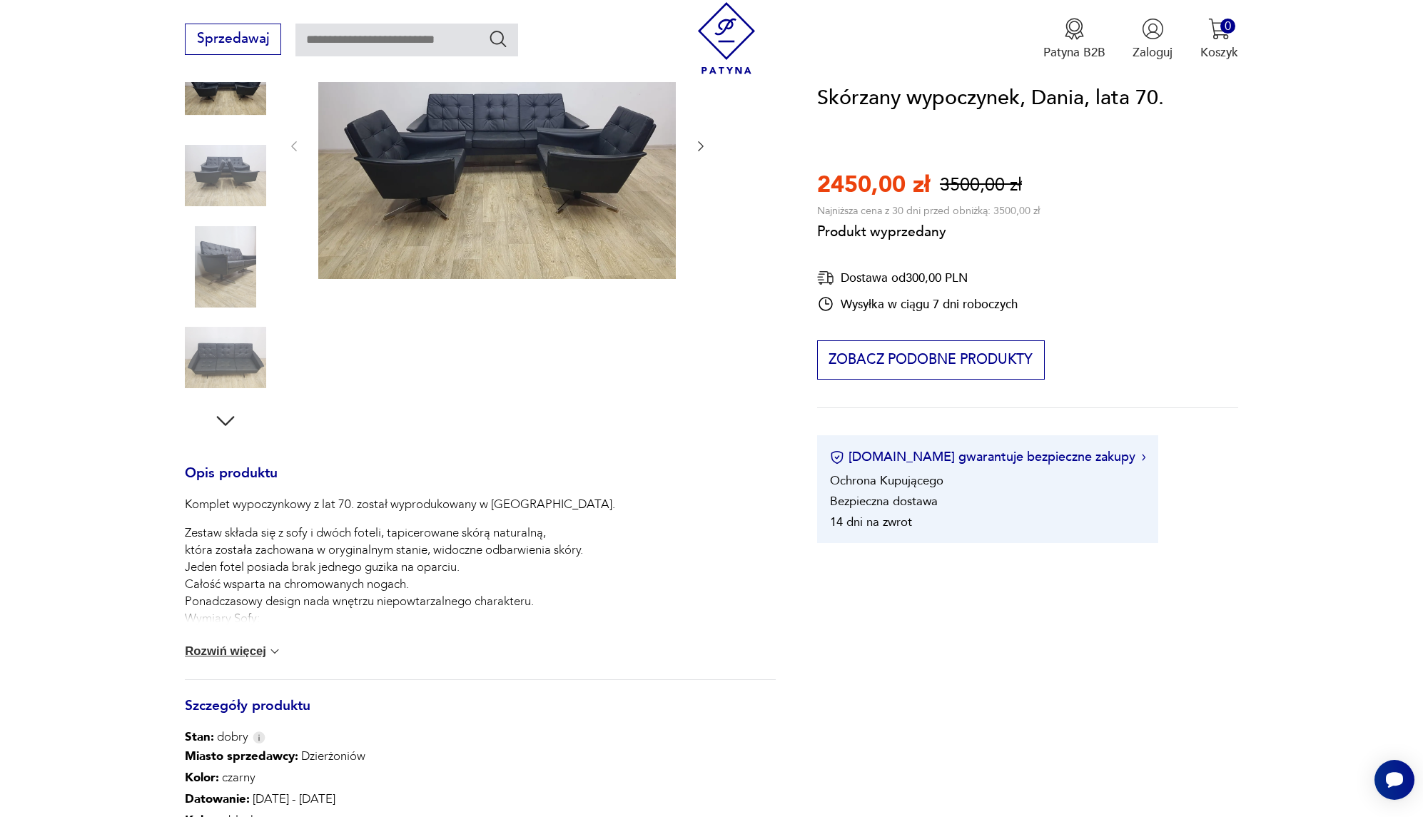
scroll to position [414, 0]
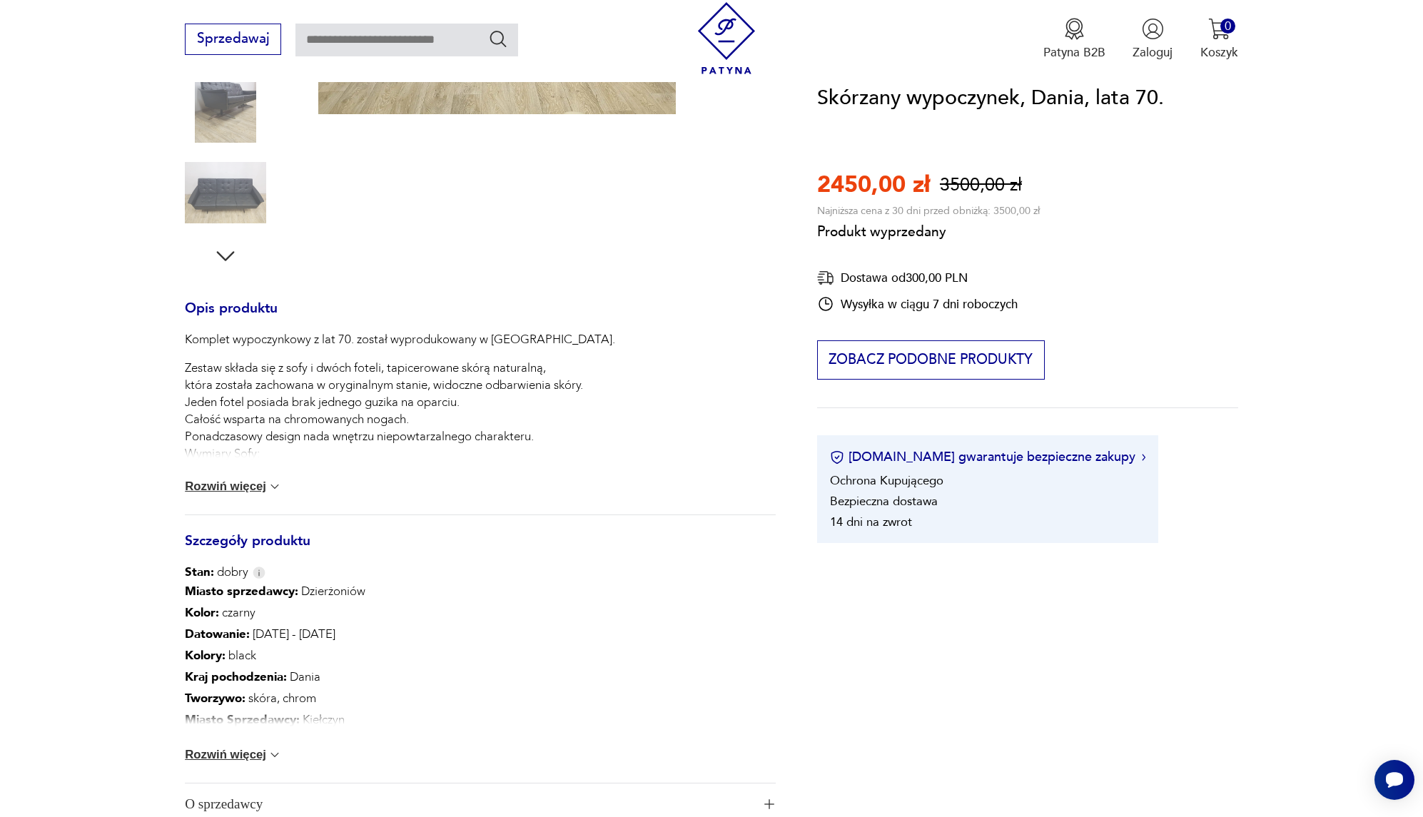
click at [250, 485] on button "Rozwiń więcej" at bounding box center [233, 487] width 97 height 14
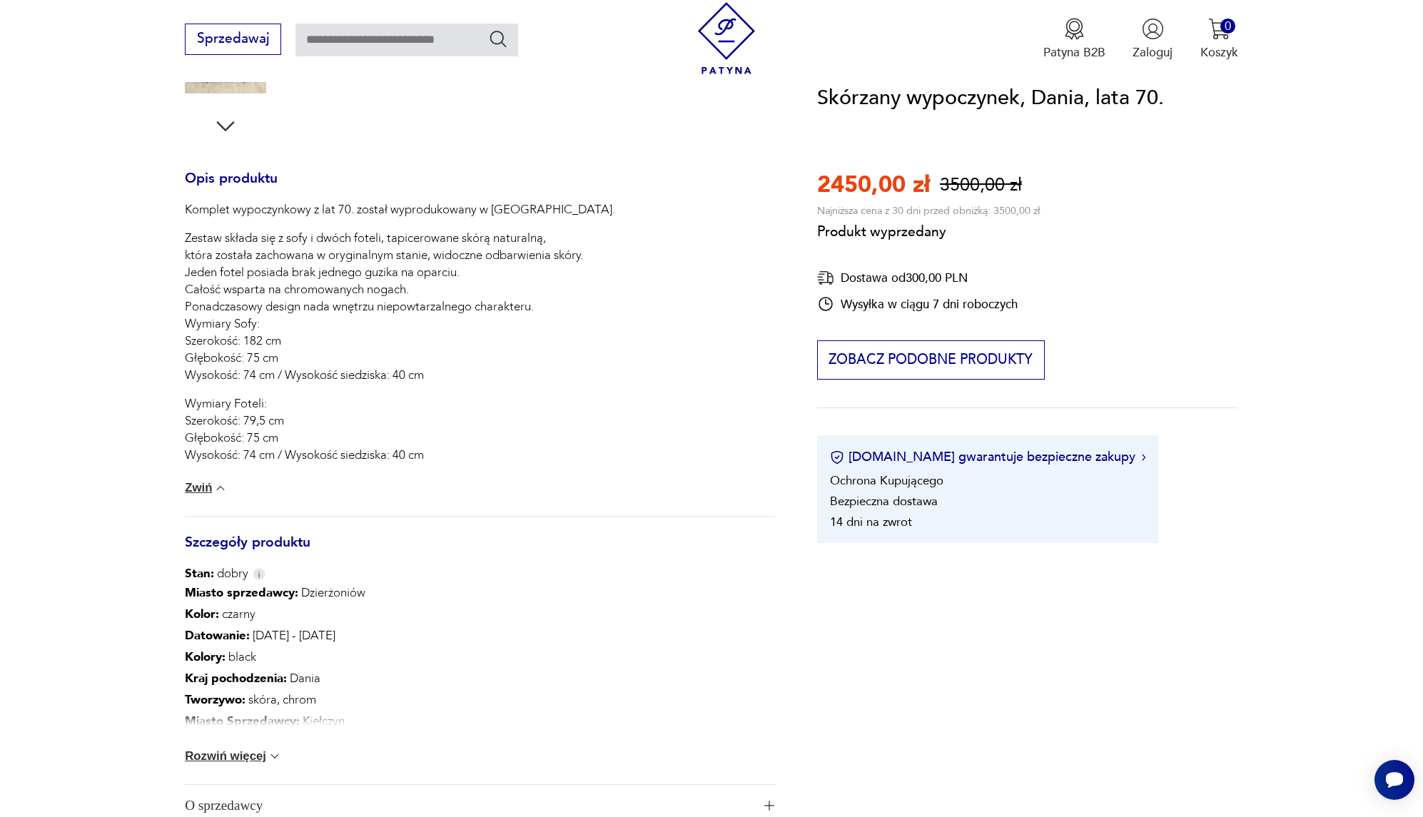
scroll to position [716, 0]
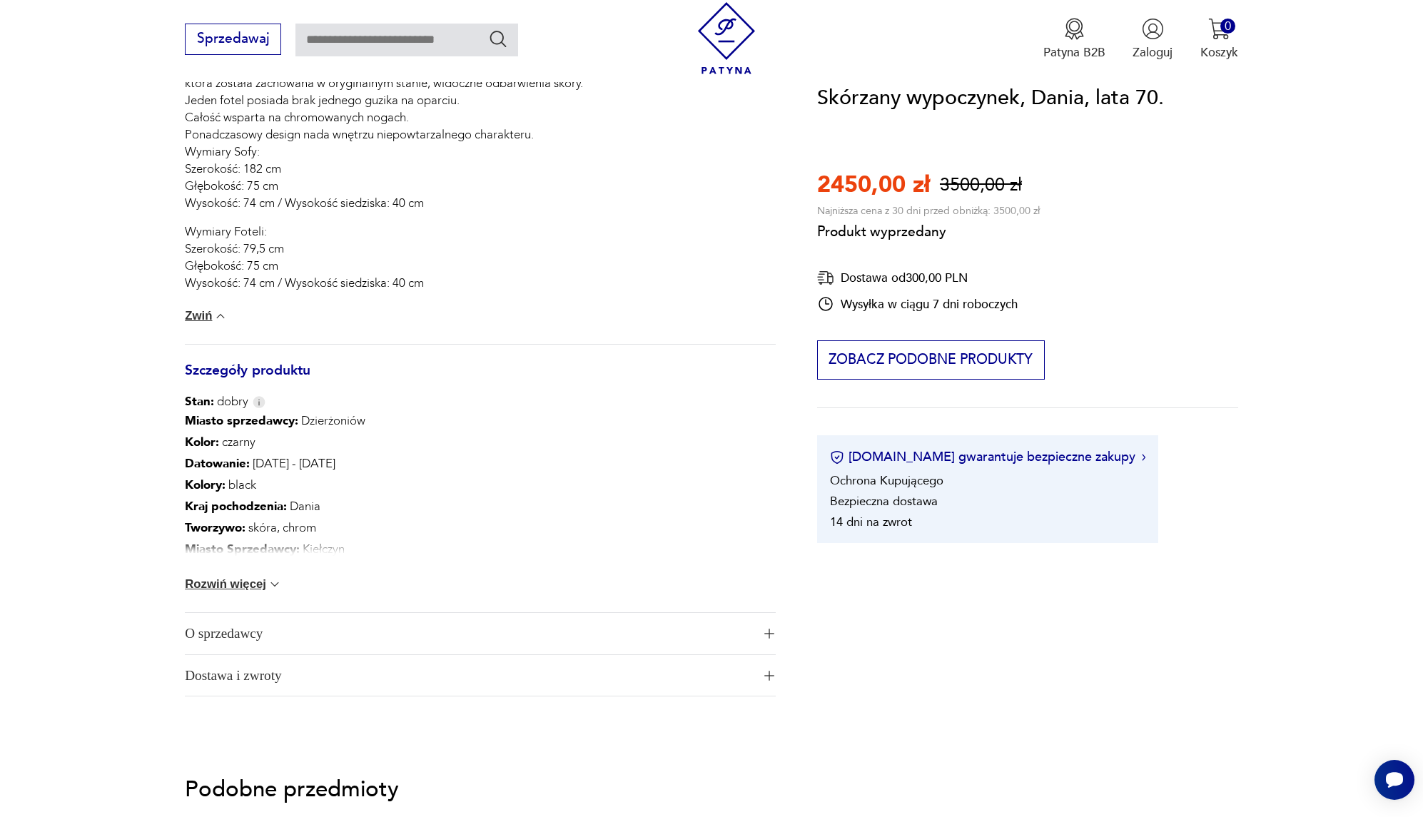
click at [245, 578] on button "Rozwiń więcej" at bounding box center [233, 584] width 97 height 14
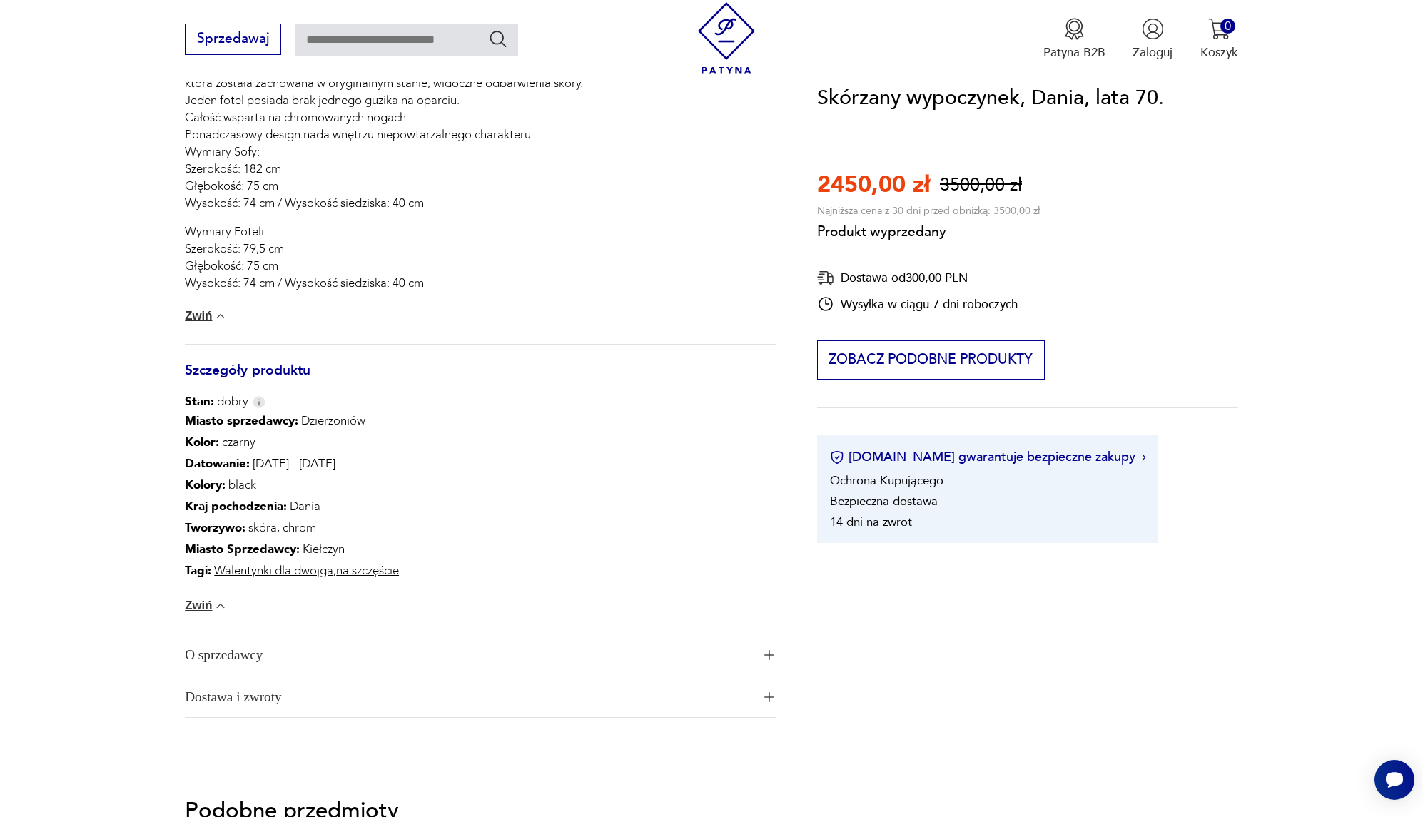
scroll to position [0, 0]
